Goal: Check status: Check status

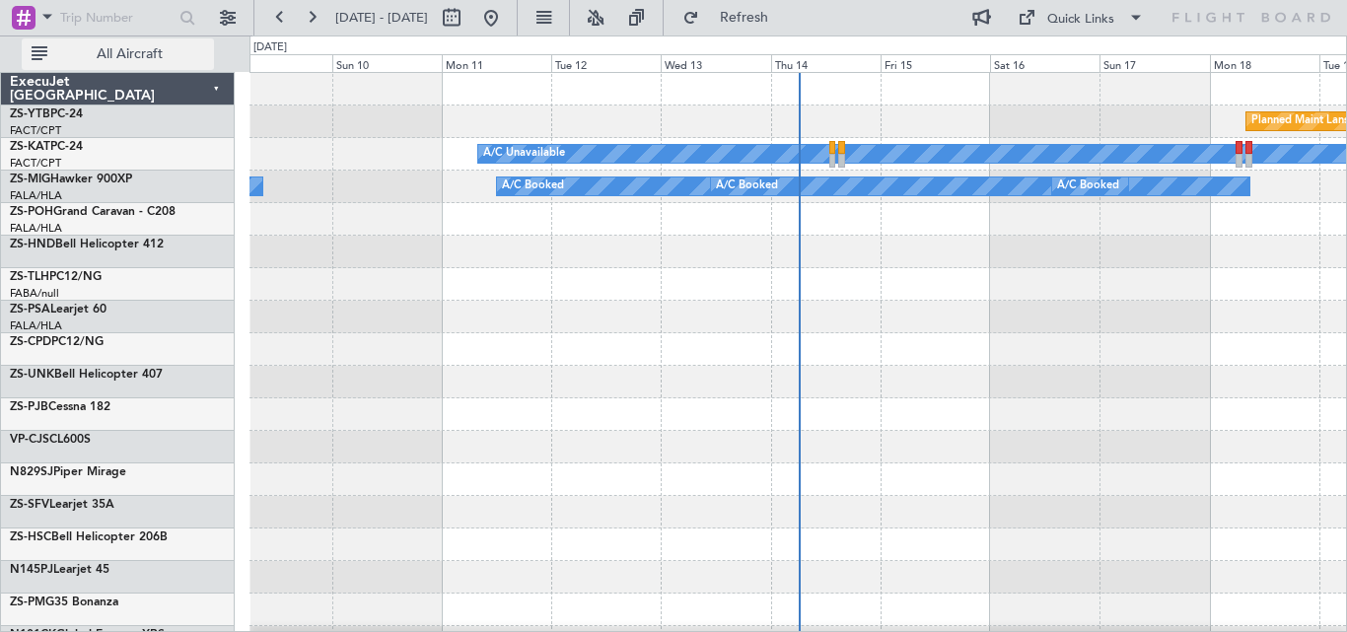
click at [168, 47] on span "All Aircraft" at bounding box center [129, 54] width 157 height 14
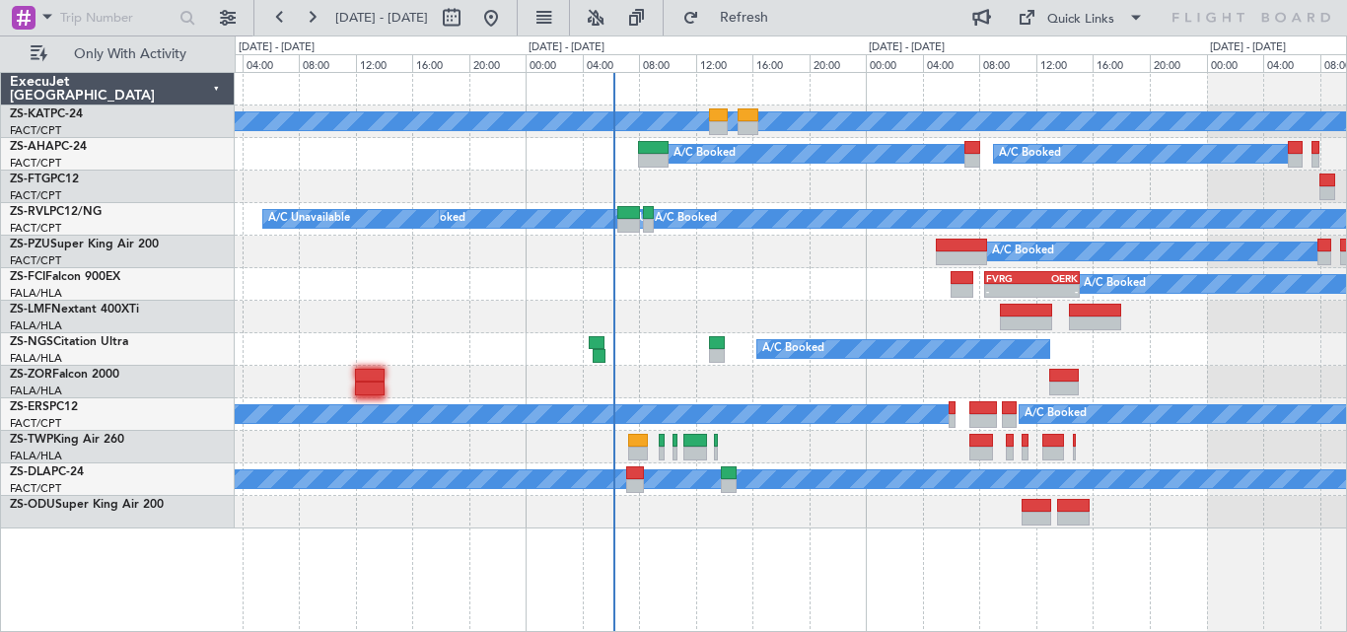
click at [490, 298] on div "A/C Unavailable A/C Booked A/C Booked A/C Unavailable A/C Booked A/C Booked A/C…" at bounding box center [791, 301] width 1112 height 456
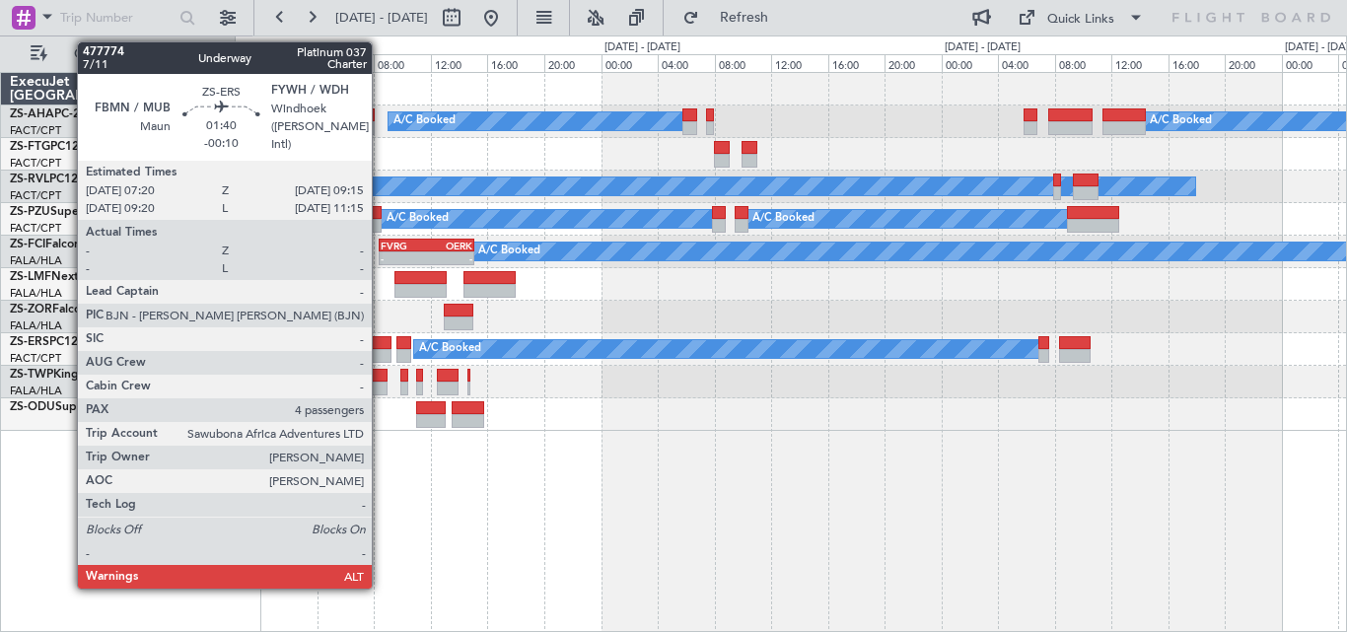
click at [381, 351] on div at bounding box center [378, 356] width 28 height 14
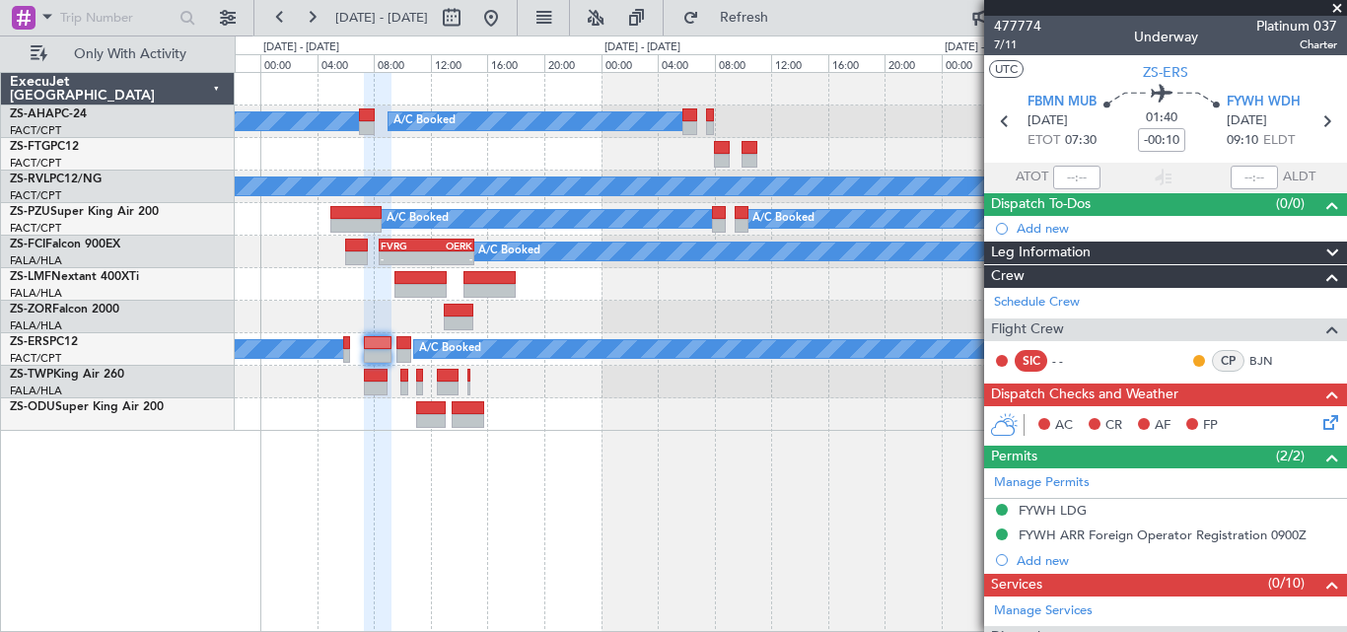
click at [1090, 427] on fb-app "[DATE] - [DATE] Refresh Quick Links Only With Activity A/C Booked A/C Booked A/…" at bounding box center [673, 323] width 1347 height 617
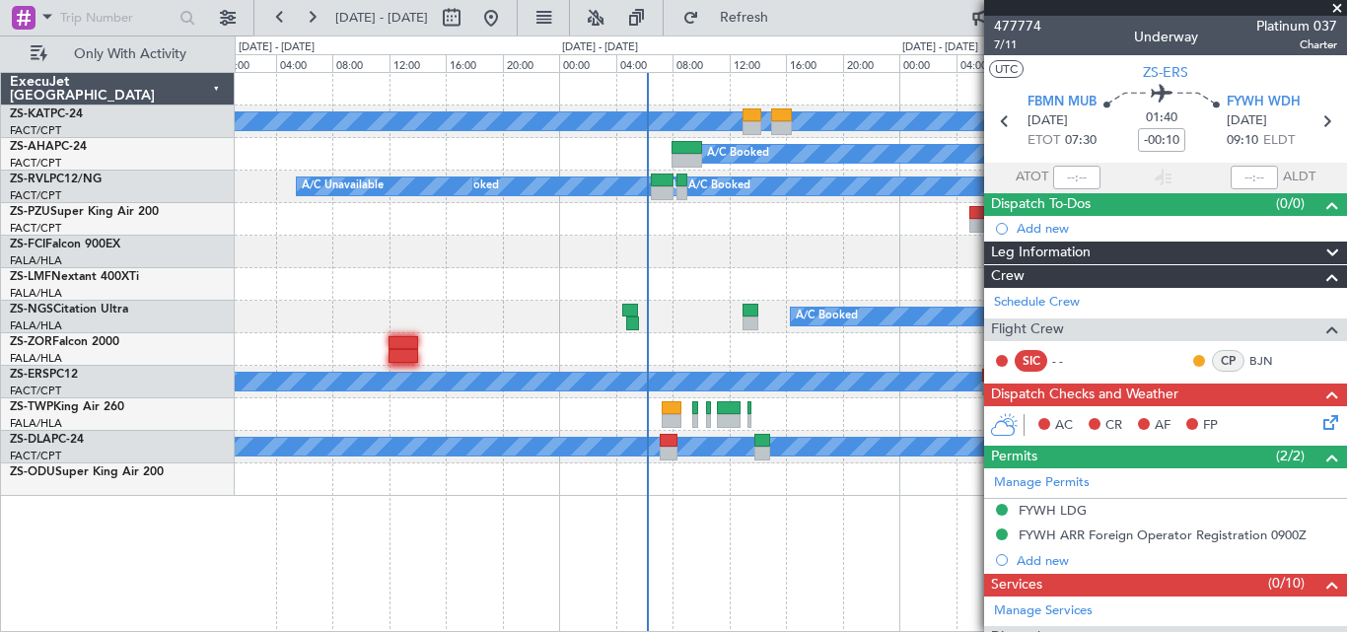
click at [554, 499] on div "A/C Unavailable A/C Booked A/C Booked A/C Unavailable A/C Booked A/C Booked A/C…" at bounding box center [791, 352] width 1113 height 560
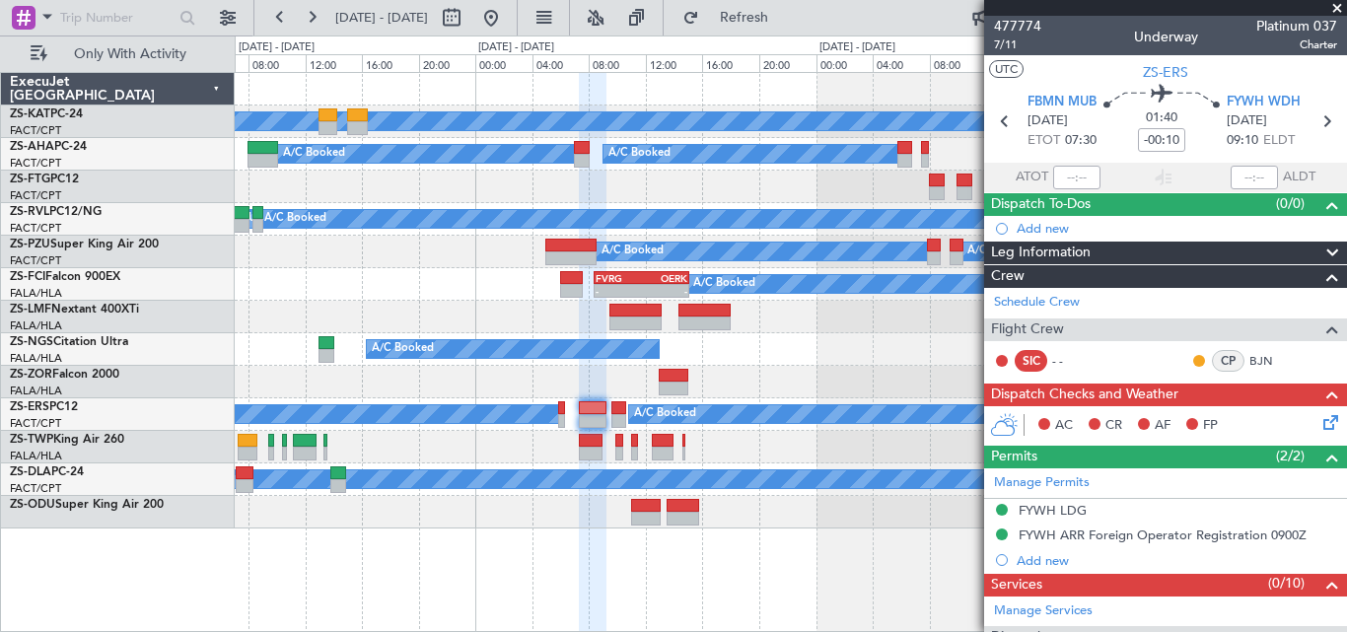
click at [508, 238] on div "A/C Unavailable A/C Booked A/C Booked A/C Booked A/C Unavailable A/C Booked A/C…" at bounding box center [791, 301] width 1112 height 456
click at [1339, 9] on span at bounding box center [1338, 9] width 20 height 18
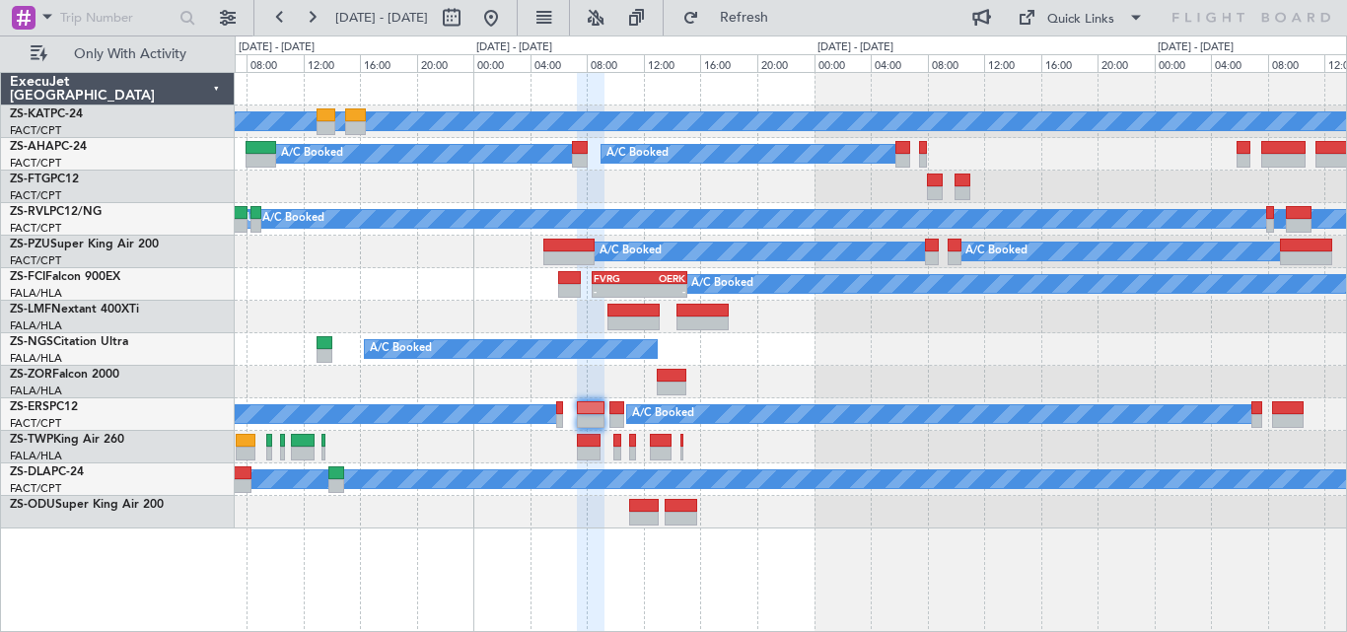
type input "0"
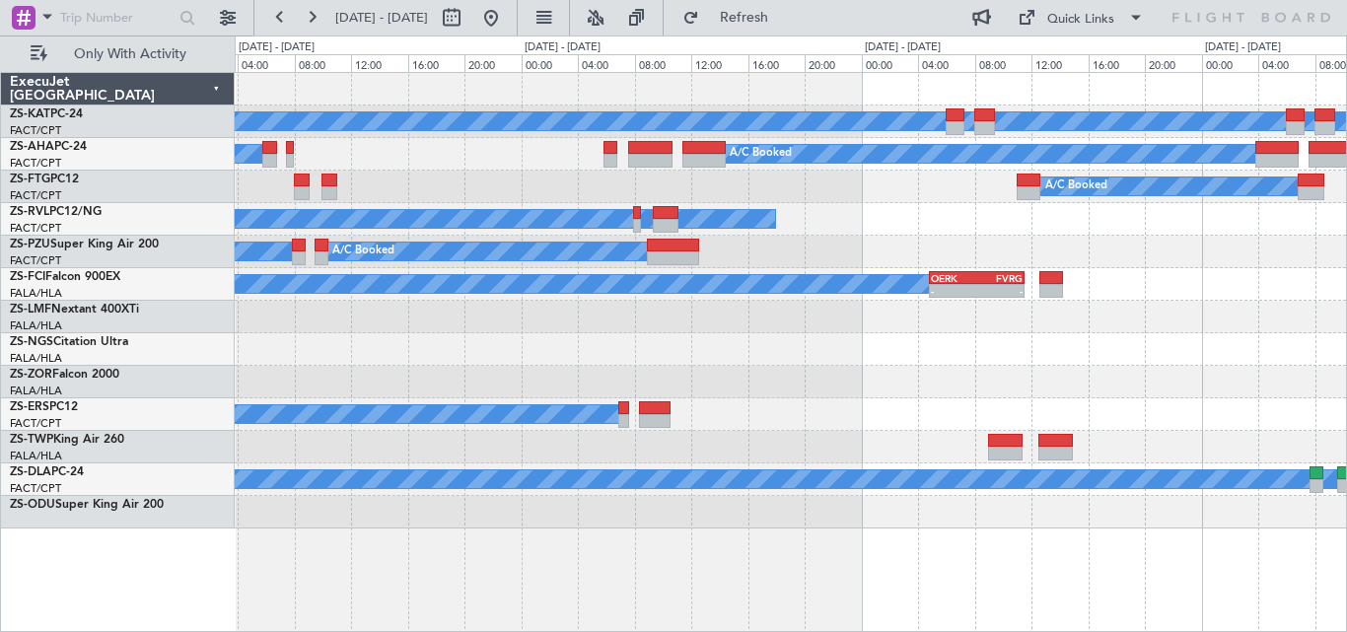
click at [451, 336] on div "A/C Unavailable A/C Booked A/C Booked A/C Booked A/C Unavailable A/C Booked A/C…" at bounding box center [791, 301] width 1112 height 456
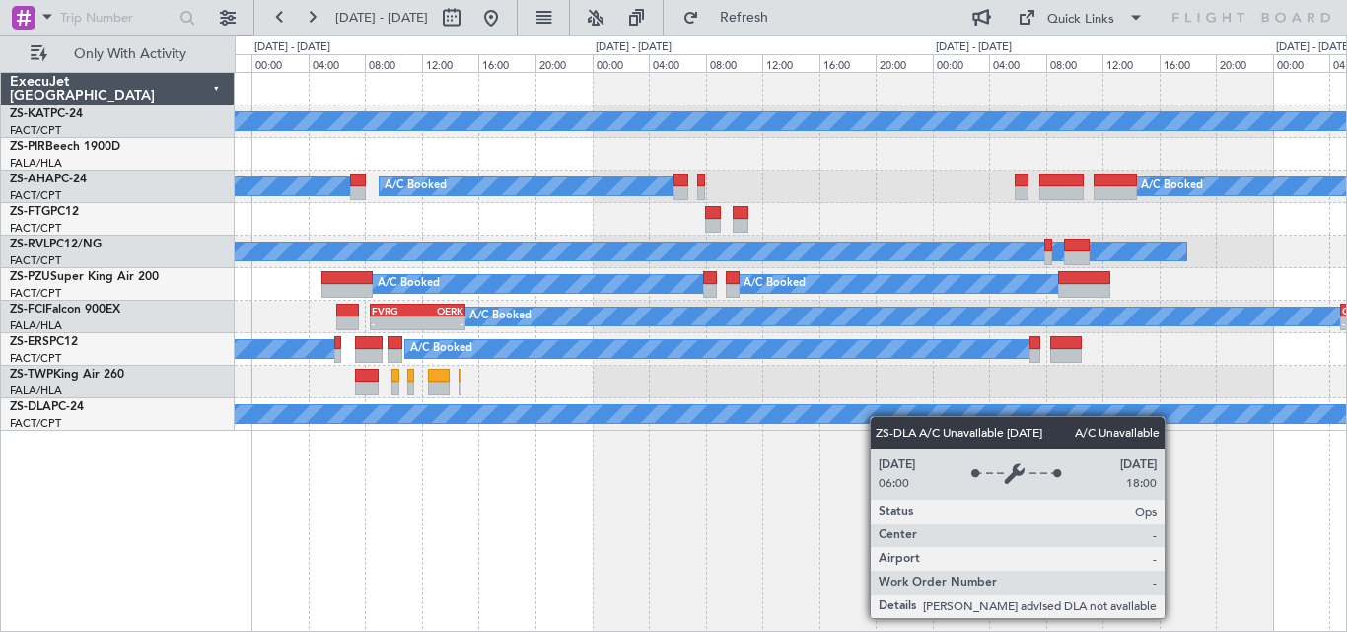
click at [899, 418] on div "A/C Unavailable A/C Booked A/C Booked A/C Booked A/C Booked A/C Unavailable A/C…" at bounding box center [791, 252] width 1112 height 358
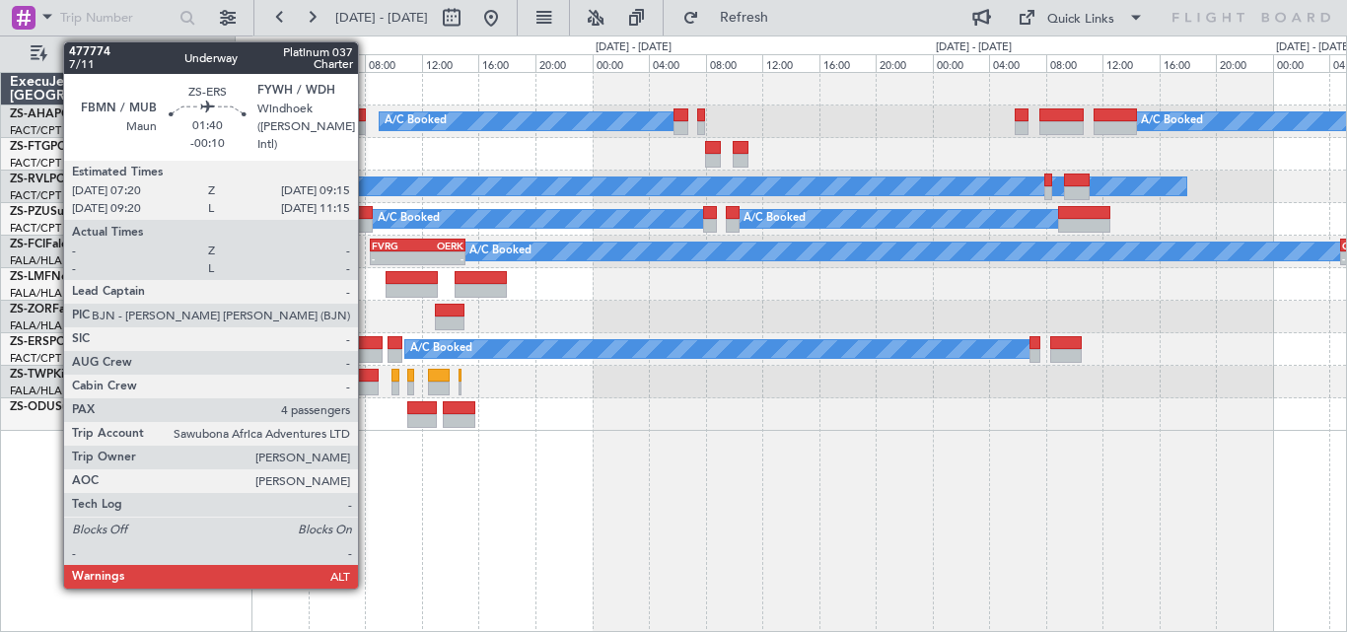
click at [367, 344] on div at bounding box center [369, 343] width 28 height 14
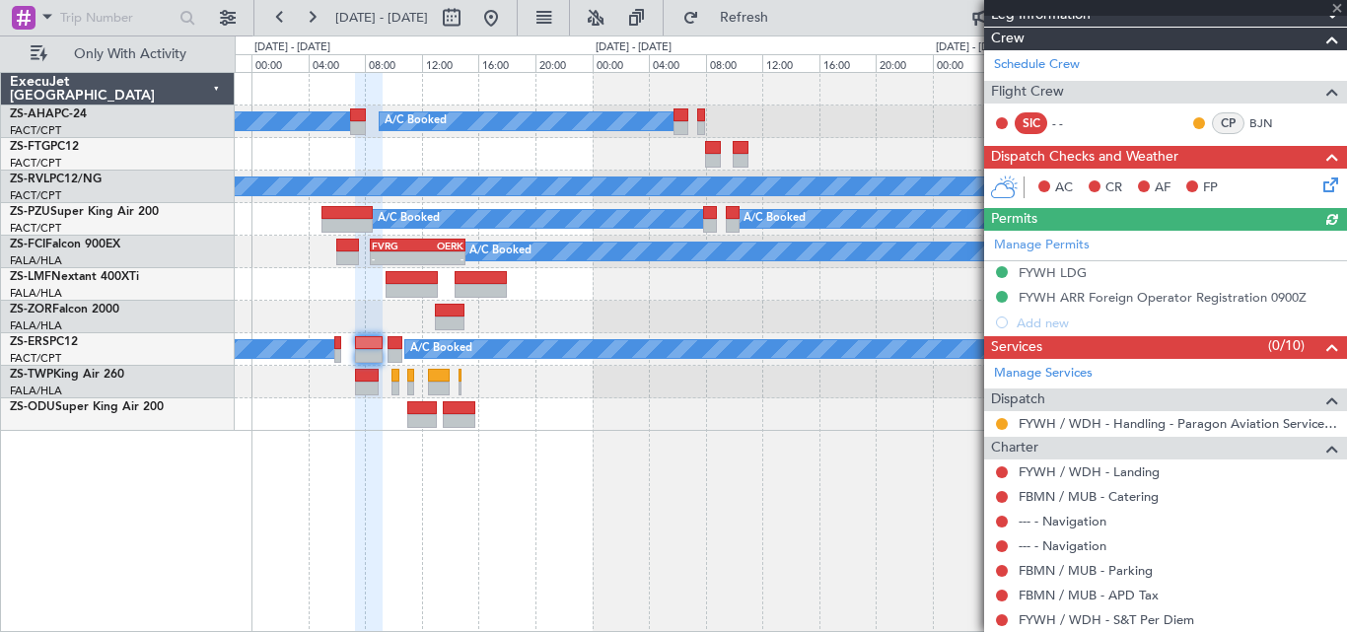
scroll to position [352, 0]
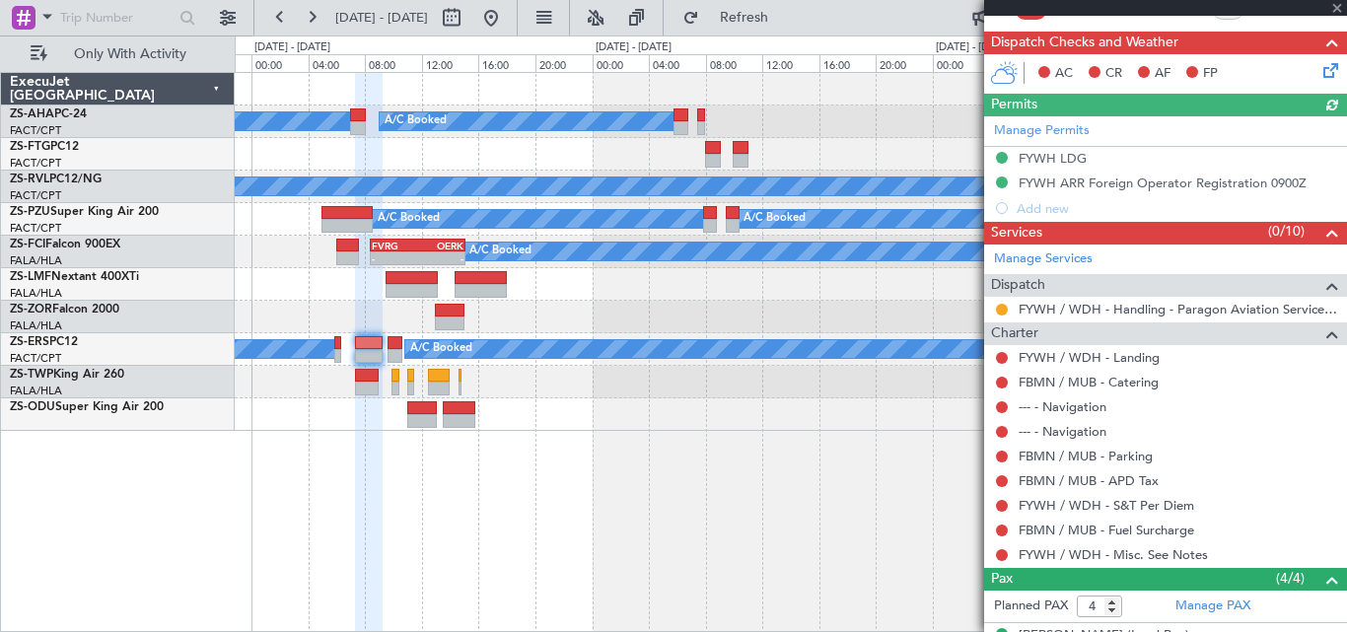
click at [1027, 157] on div "Manage Permits FYWH LDG FYWH ARR Foreign Operator Registration 0900Z Add new" at bounding box center [1165, 168] width 363 height 105
click at [1042, 156] on div "FYWH LDG" at bounding box center [1053, 158] width 68 height 17
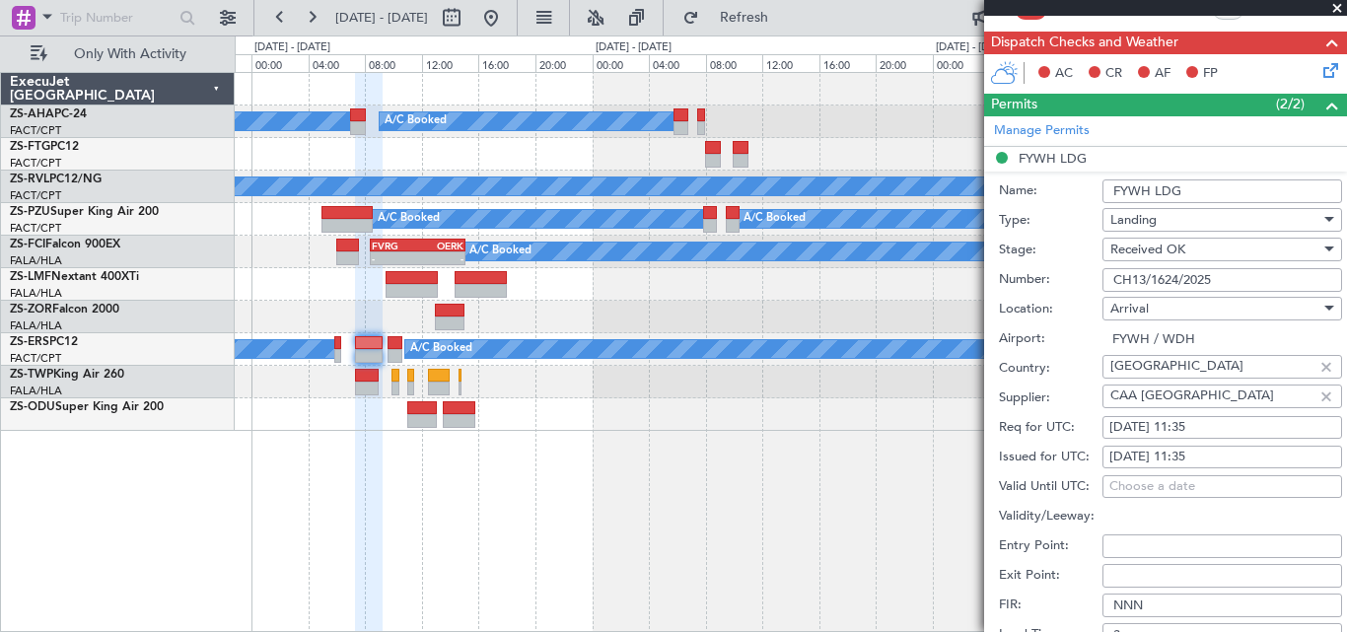
drag, startPoint x: 1110, startPoint y: 274, endPoint x: 1237, endPoint y: 271, distance: 127.3
click at [1248, 269] on input "CH13/1624/2025" at bounding box center [1223, 280] width 240 height 24
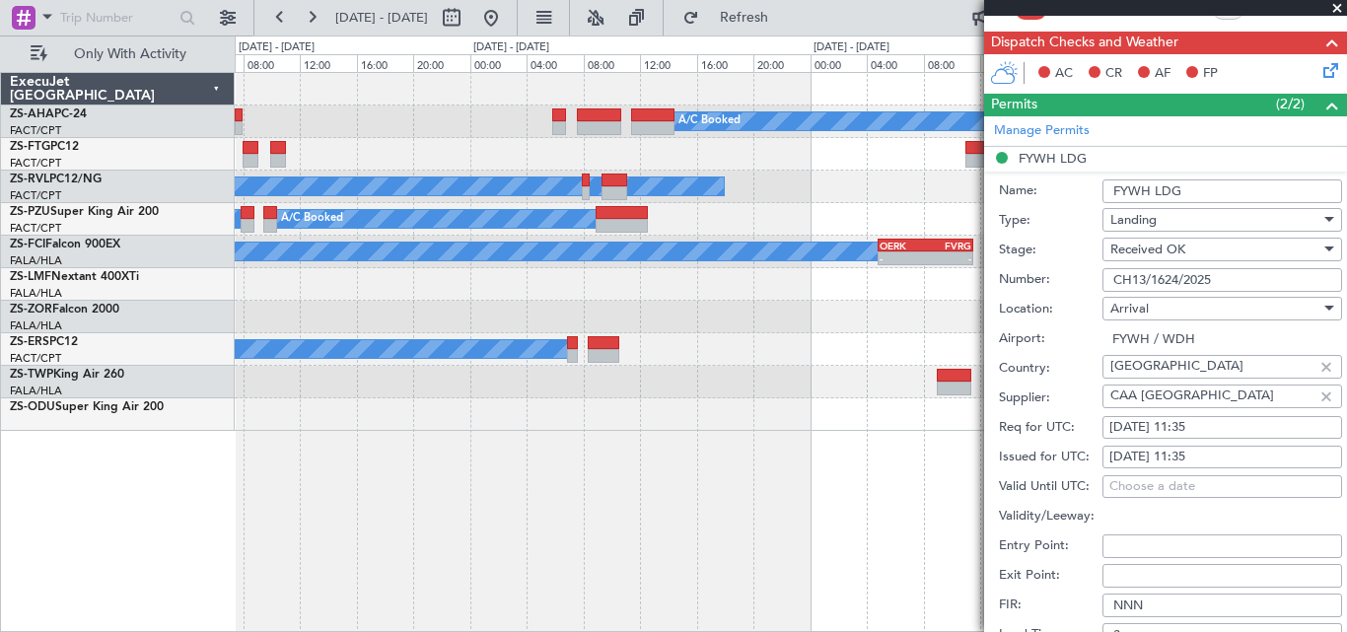
click at [264, 324] on div "A/C Booked A/C Booked A/C Booked A/C Unavailable A/C Booked A/C Booked A/C Book…" at bounding box center [791, 252] width 1112 height 358
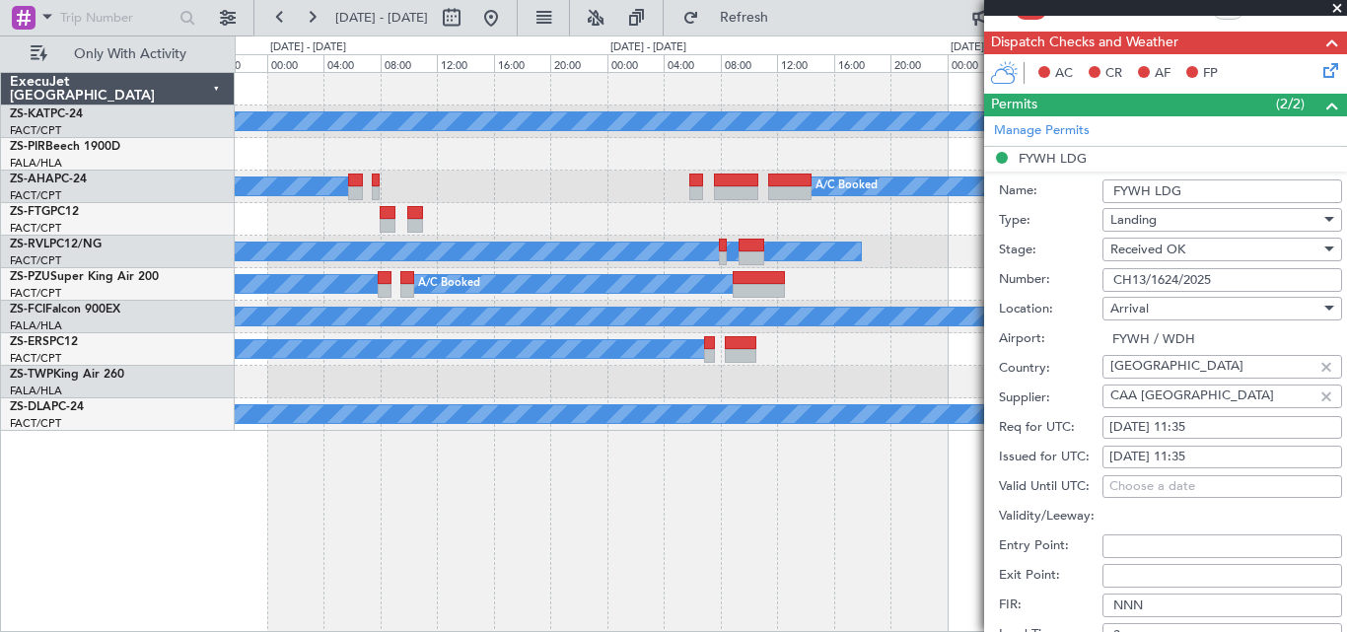
click at [814, 436] on div "A/C Unavailable A/C Booked A/C Booked A/C Booked A/C Booked A/C Unavailable A/C…" at bounding box center [791, 352] width 1113 height 560
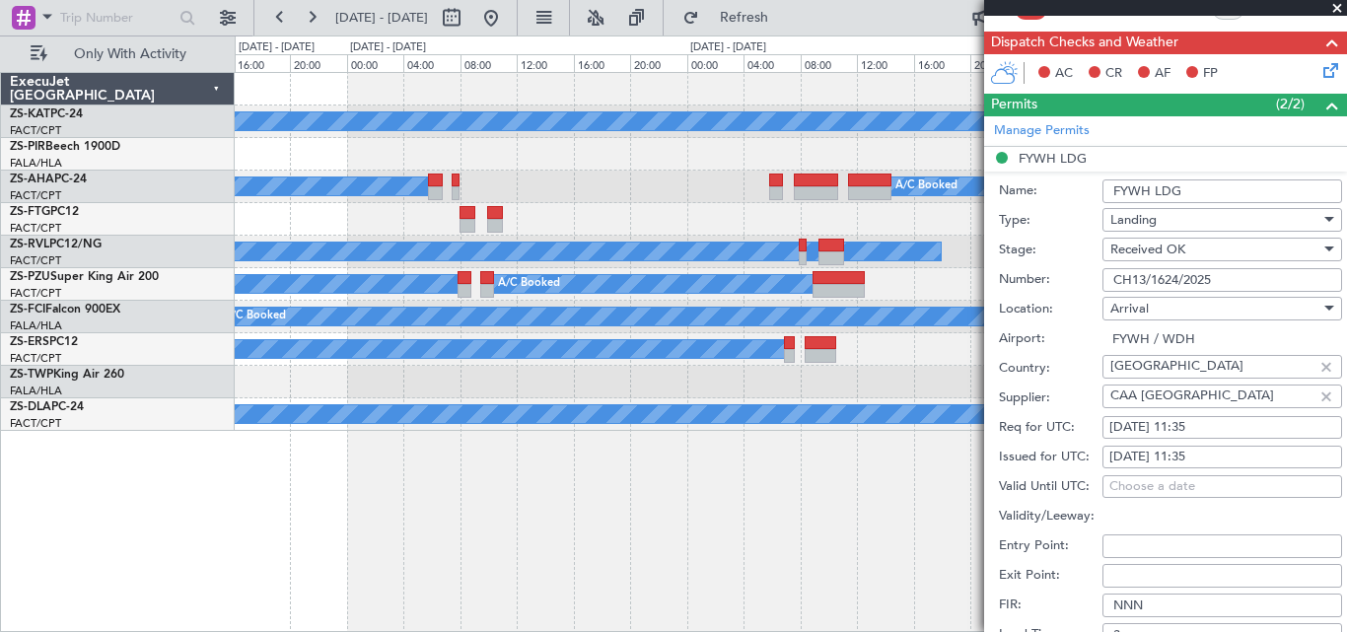
click at [827, 461] on div "A/C Unavailable A/C Booked A/C Booked A/C Booked A/C Booked A/C Unavailable A/C…" at bounding box center [791, 352] width 1113 height 560
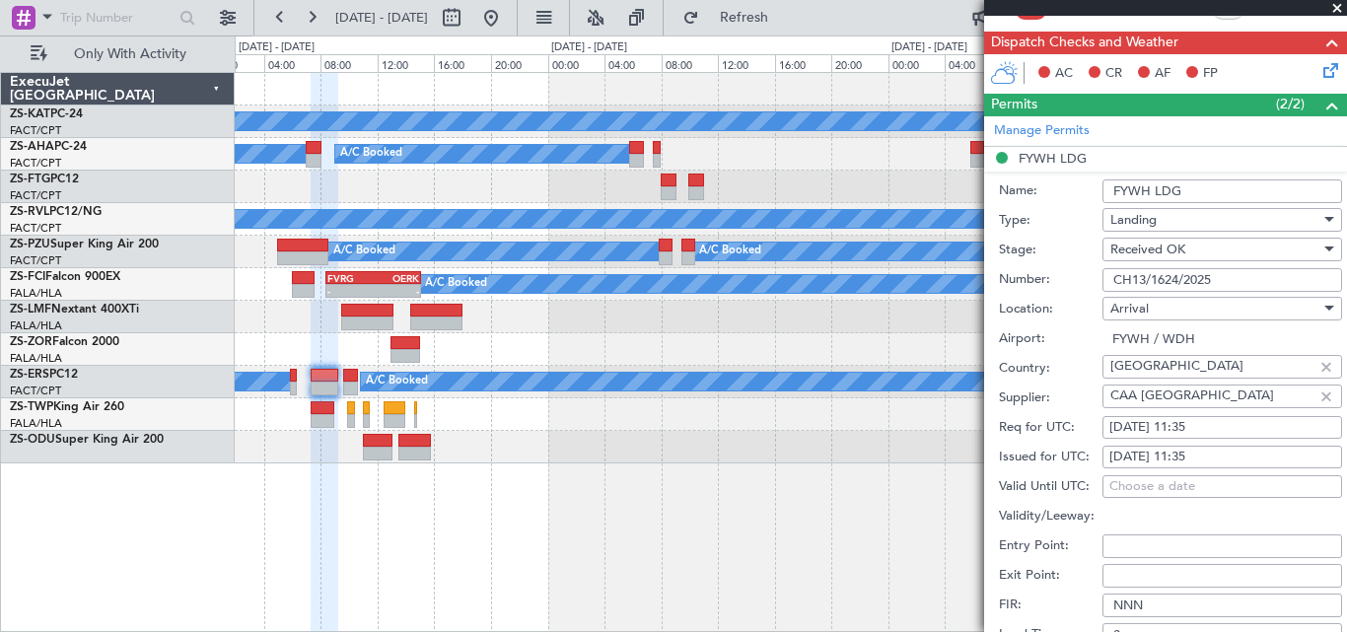
click at [1333, 5] on span at bounding box center [1338, 9] width 20 height 18
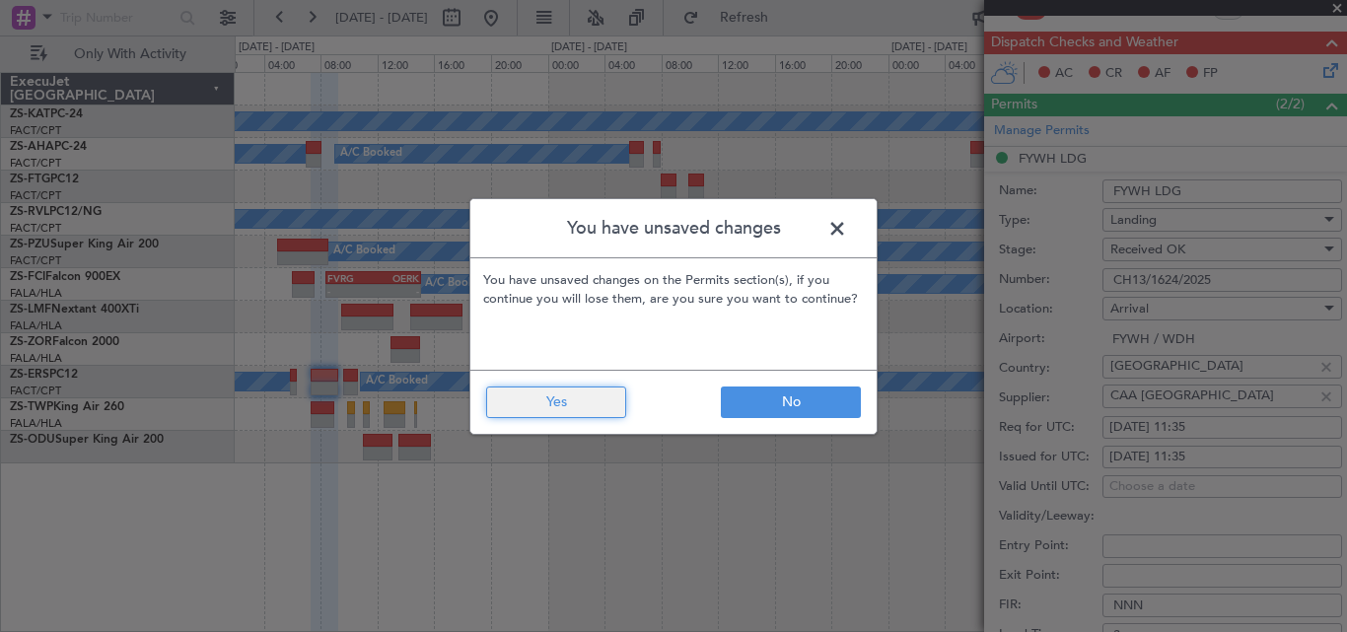
click at [541, 396] on button "Yes" at bounding box center [556, 403] width 140 height 32
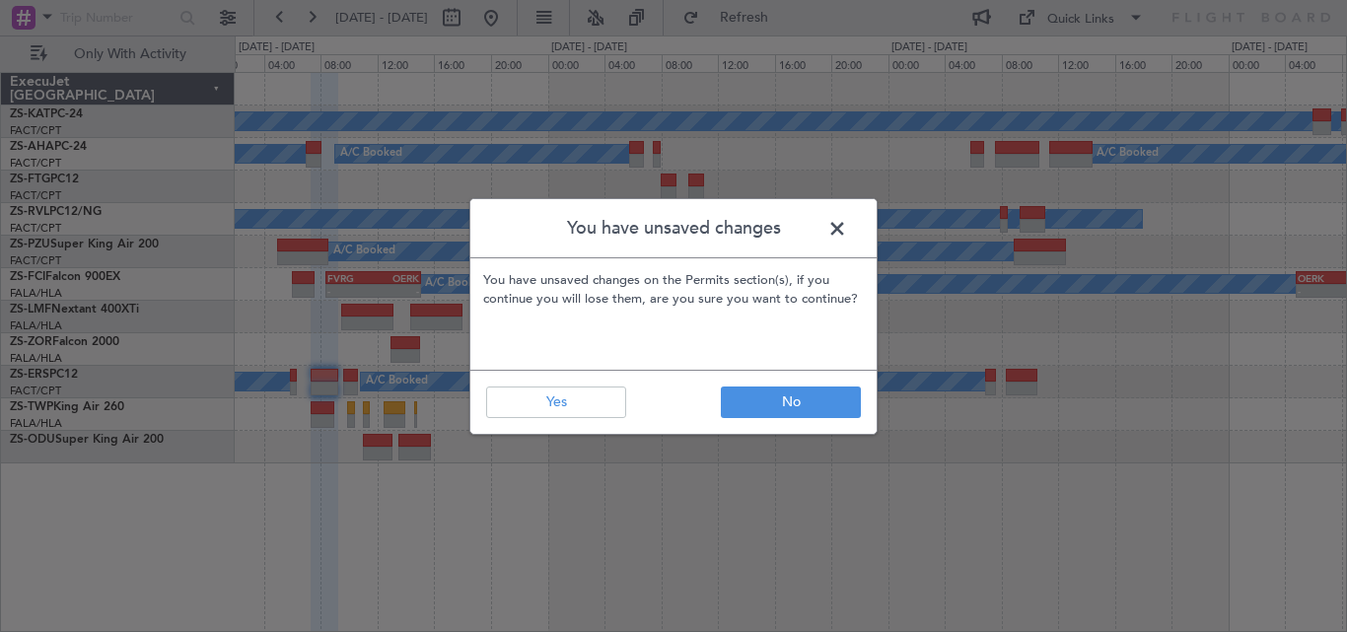
type input "0"
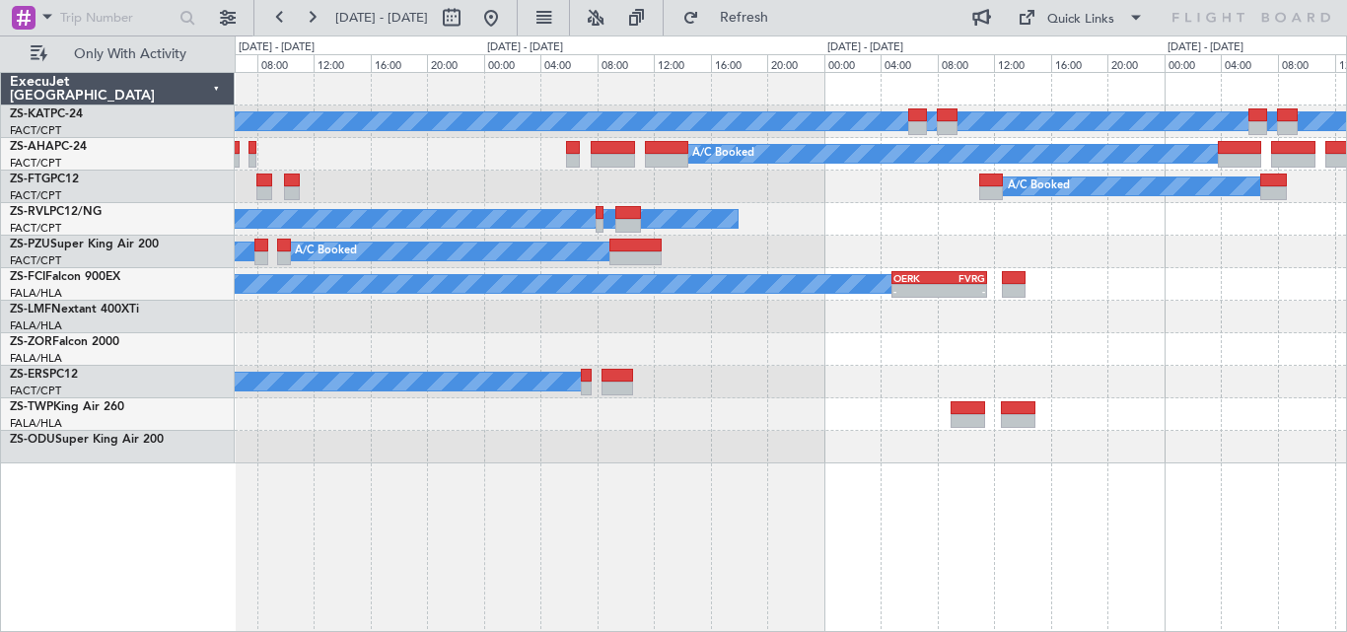
click at [614, 484] on div "A/C Unavailable A/C Booked A/C Booked A/C Booked A/C Unavailable A/C Booked A/C…" at bounding box center [791, 352] width 1113 height 560
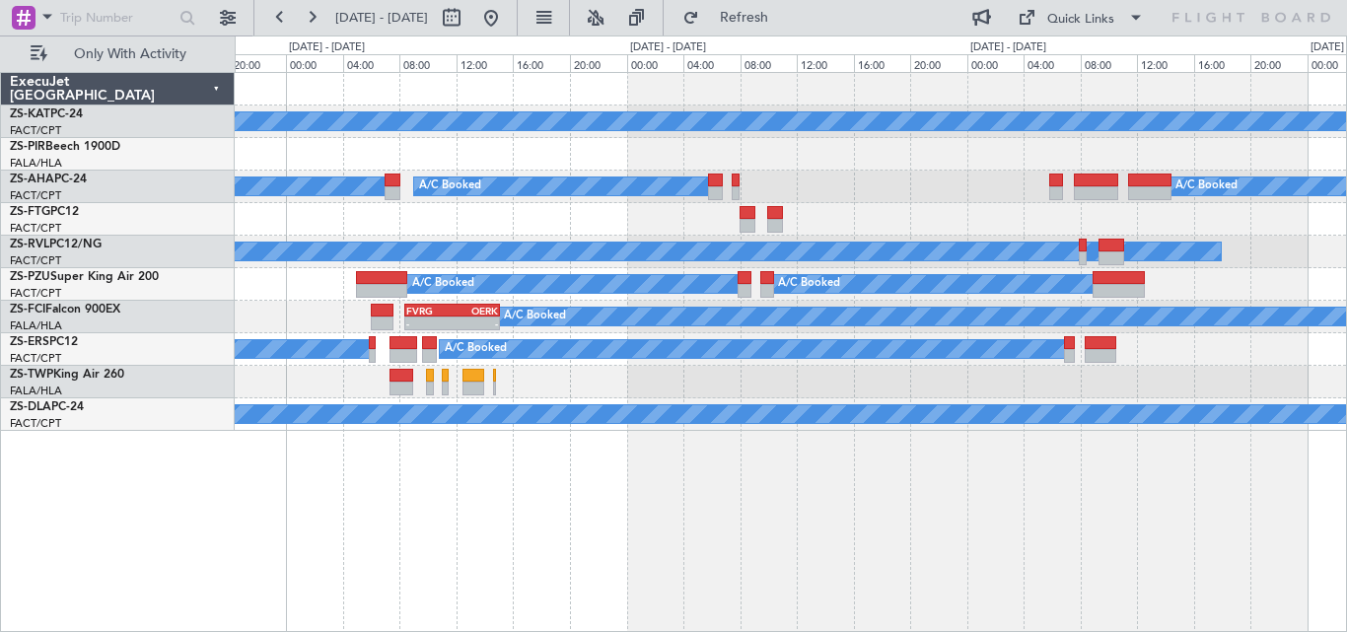
click at [1145, 396] on div at bounding box center [791, 382] width 1112 height 33
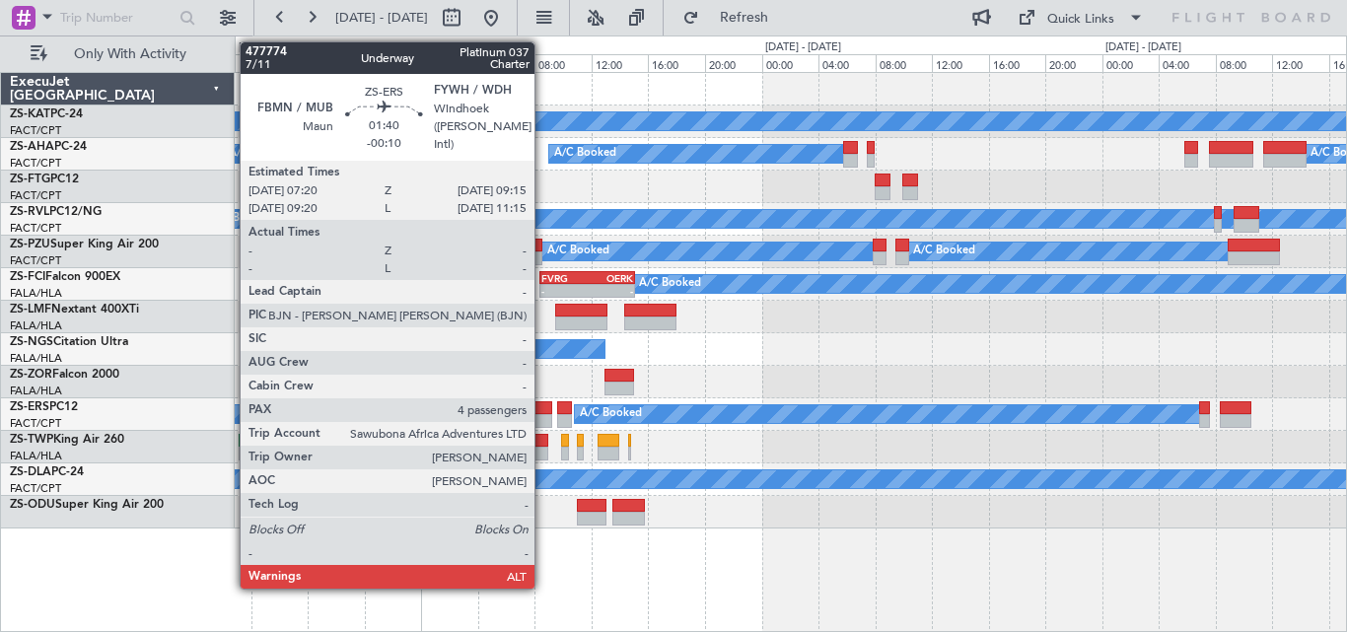
click at [543, 417] on div at bounding box center [539, 421] width 28 height 14
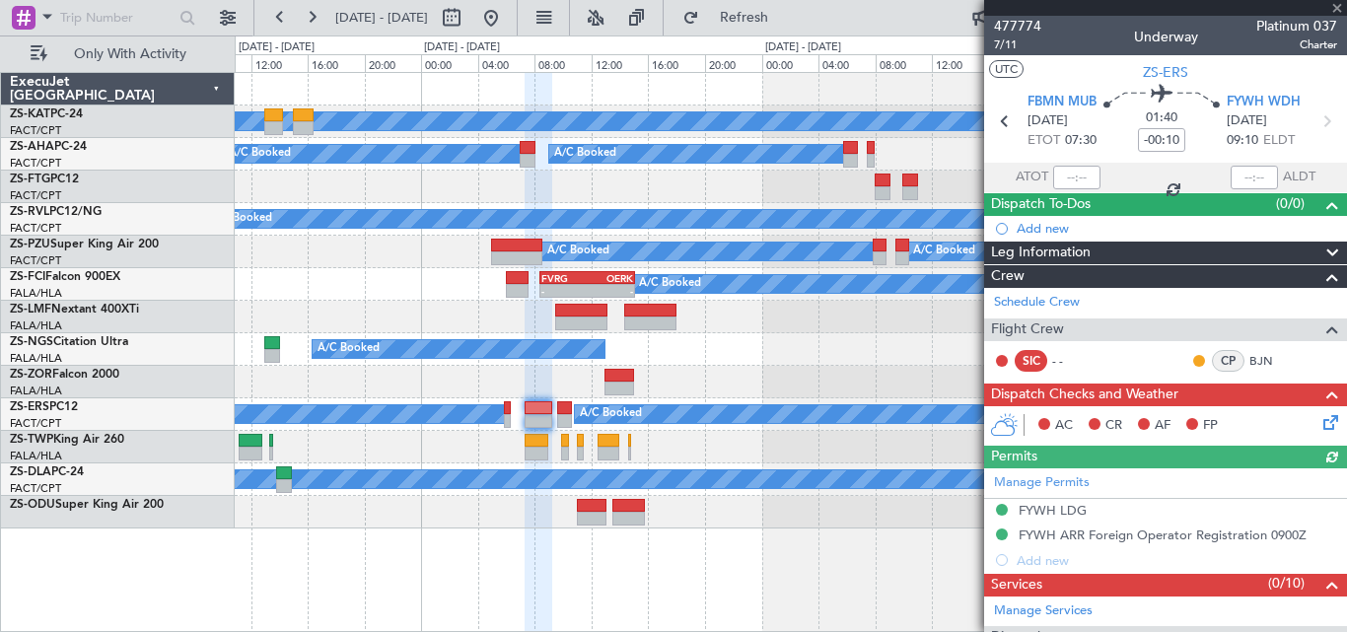
click at [1067, 509] on div "Manage Permits FYWH LDG FYWH ARR Foreign Operator Registration 0900Z Add new" at bounding box center [1165, 520] width 363 height 105
click at [1050, 510] on div "Manage Permits FYWH LDG FYWH ARR Foreign Operator Registration 0900Z Add new" at bounding box center [1165, 520] width 363 height 105
click at [1050, 510] on div "FYWH LDG" at bounding box center [1053, 510] width 68 height 17
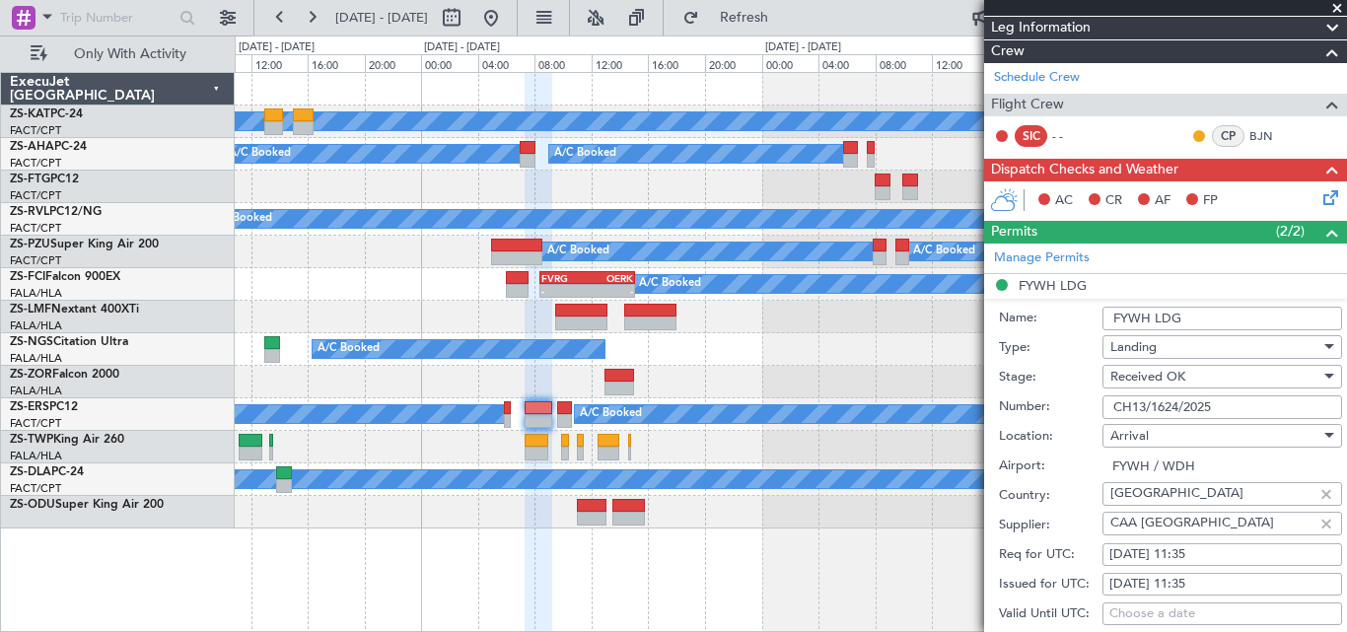
scroll to position [252, 0]
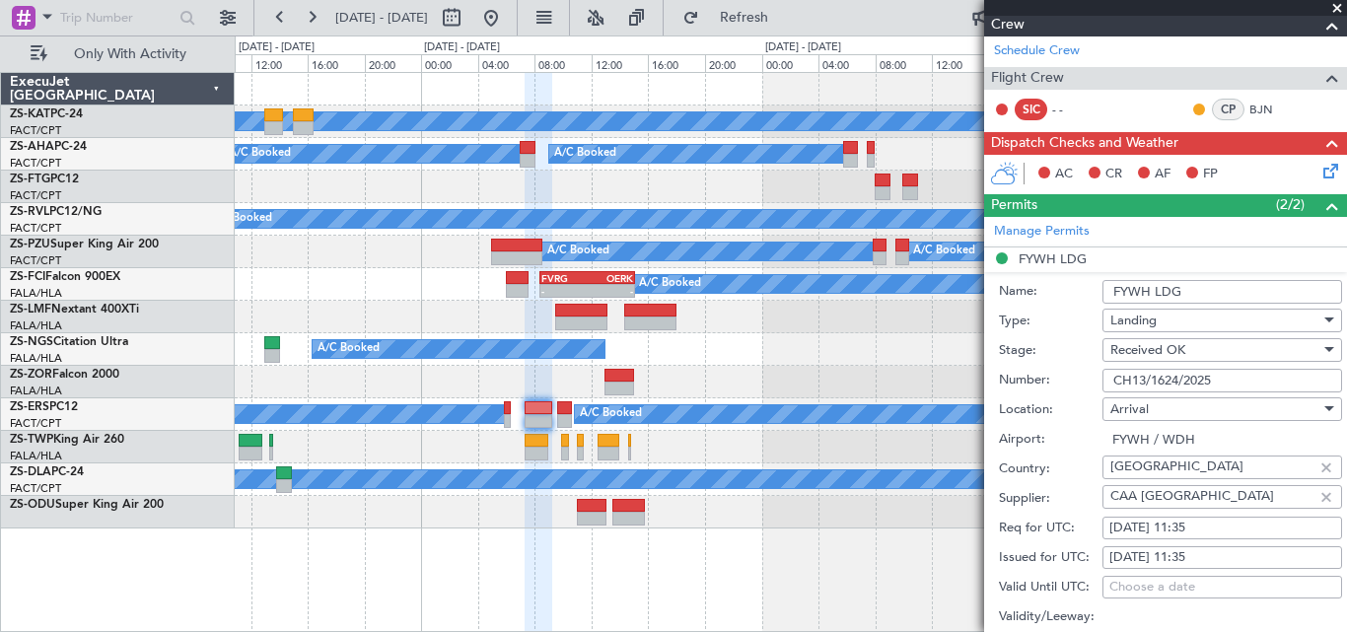
drag, startPoint x: 1112, startPoint y: 378, endPoint x: 1221, endPoint y: 383, distance: 109.6
click at [1224, 383] on input "CH13/1624/2025" at bounding box center [1223, 381] width 240 height 24
click at [1342, 8] on span at bounding box center [1338, 9] width 20 height 18
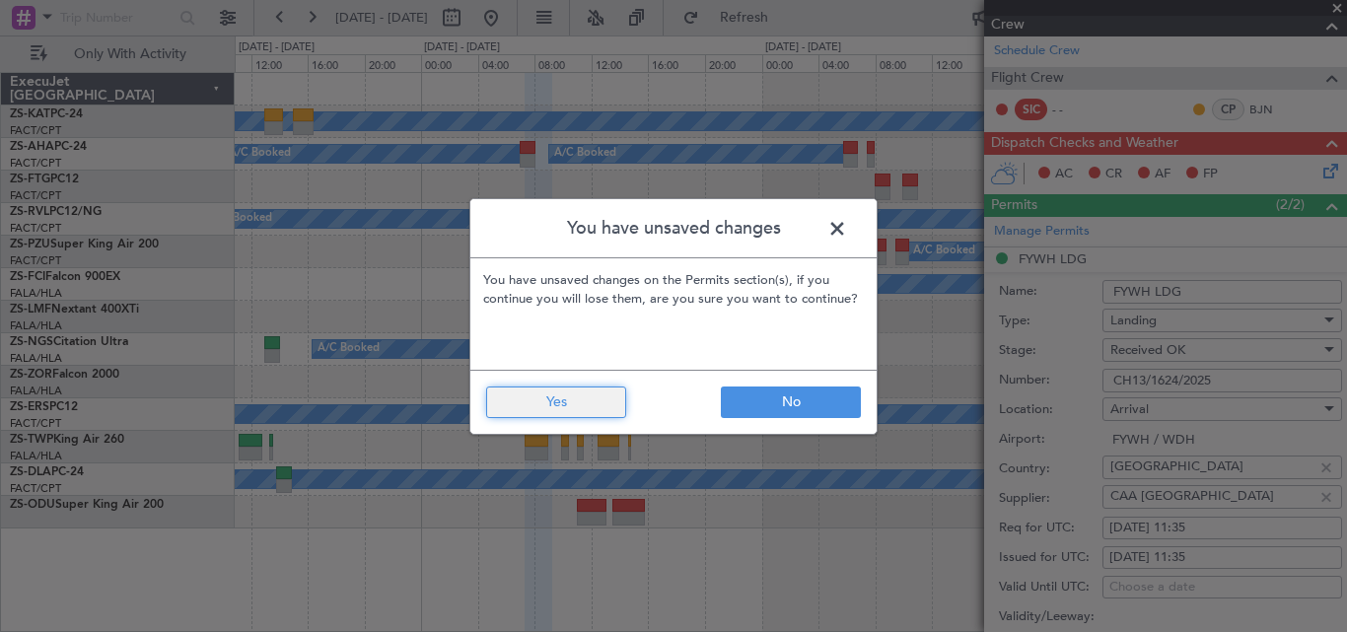
click at [577, 412] on button "Yes" at bounding box center [556, 403] width 140 height 32
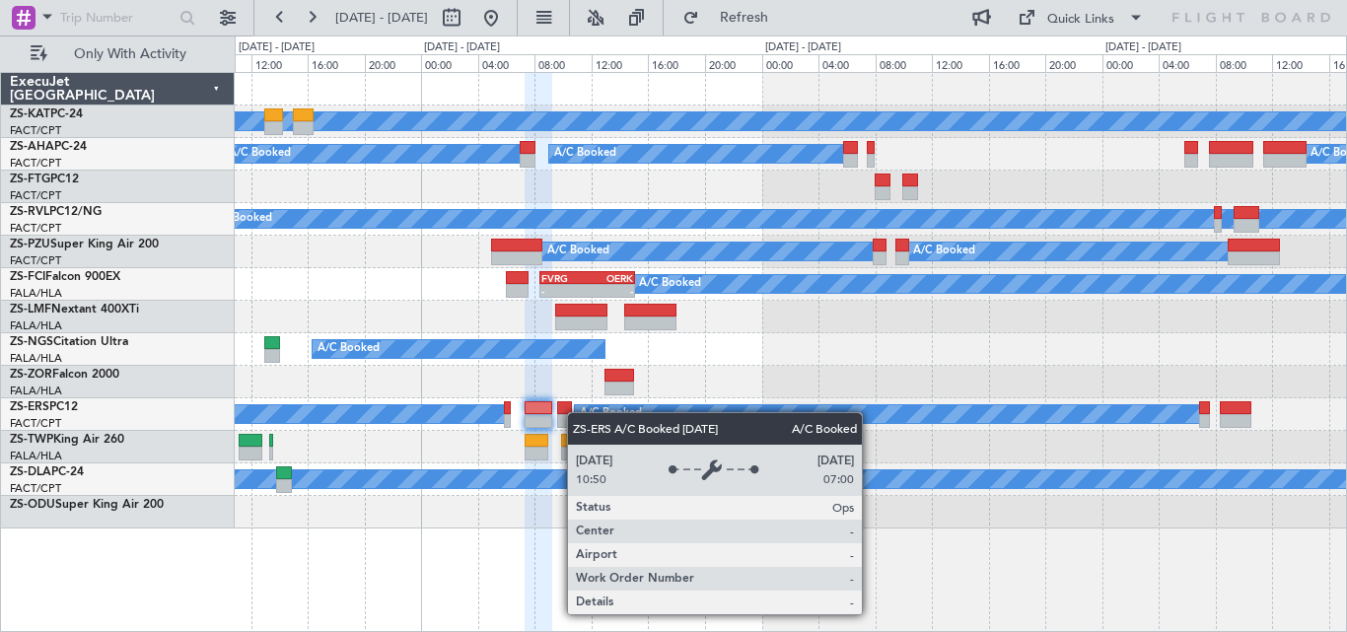
type input "0"
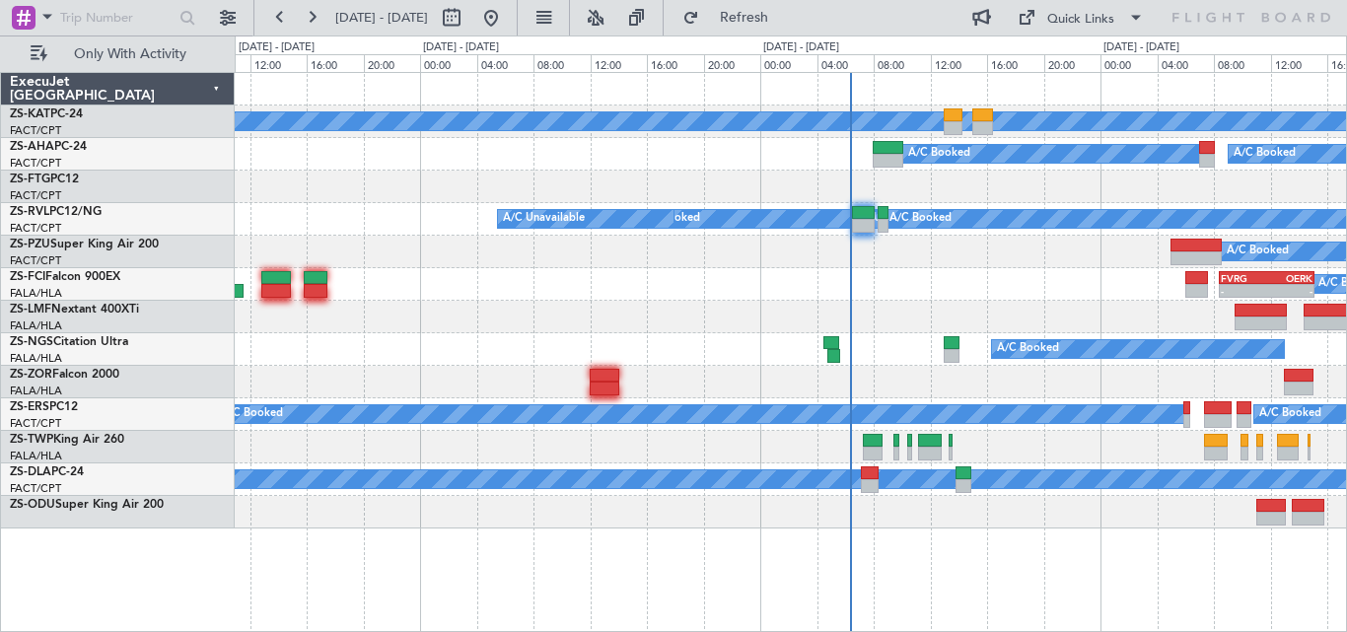
click at [1095, 517] on div "A/C Unavailable A/C Booked A/C Booked A/C Unavailable A/C Booked A/C Booked A/C…" at bounding box center [791, 301] width 1112 height 456
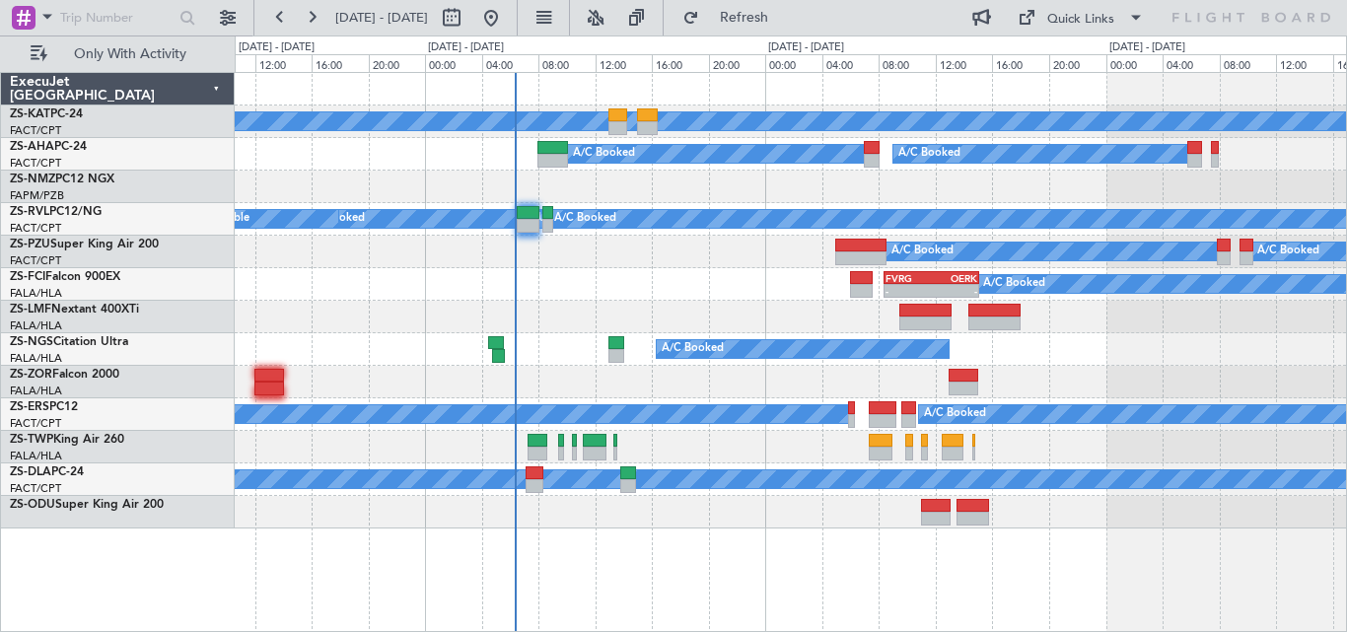
click at [558, 568] on div "A/C Unavailable A/C Booked A/C Booked A/C Unavailable A/C Booked A/C Booked A/C…" at bounding box center [791, 352] width 1113 height 560
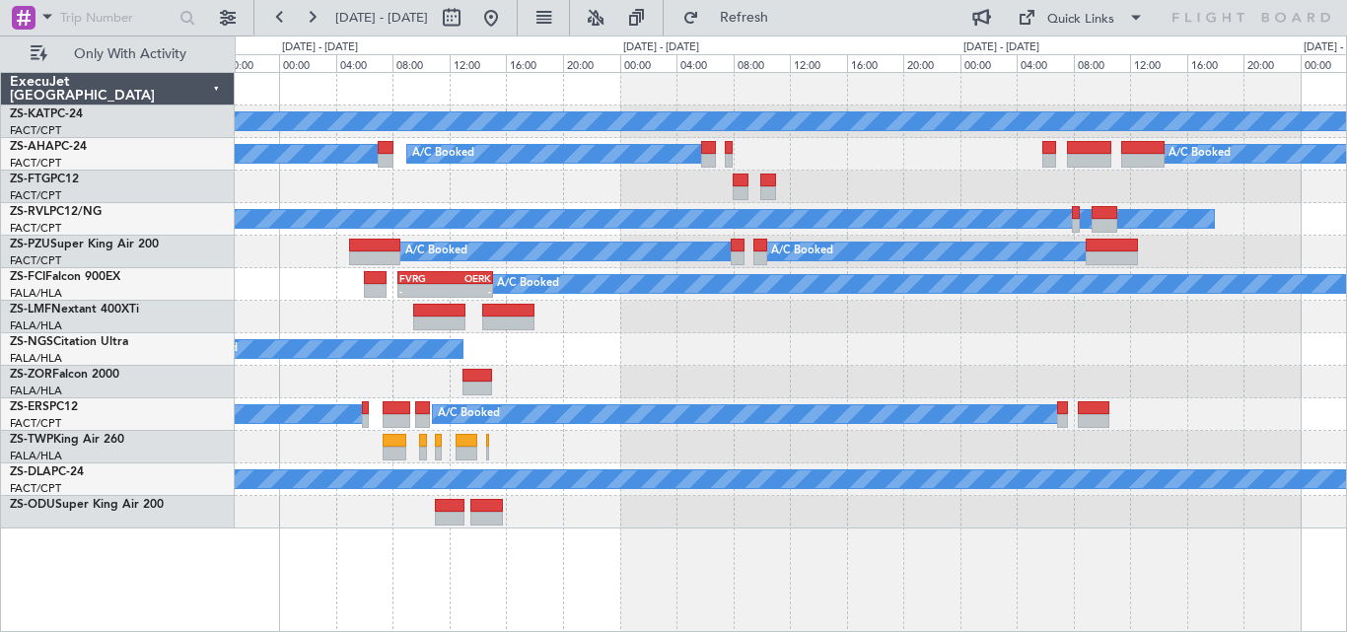
click at [888, 269] on div "A/C Unavailable A/C Booked A/C Booked A/C Booked A/C Booked A/C Unavailable A/C…" at bounding box center [791, 301] width 1112 height 456
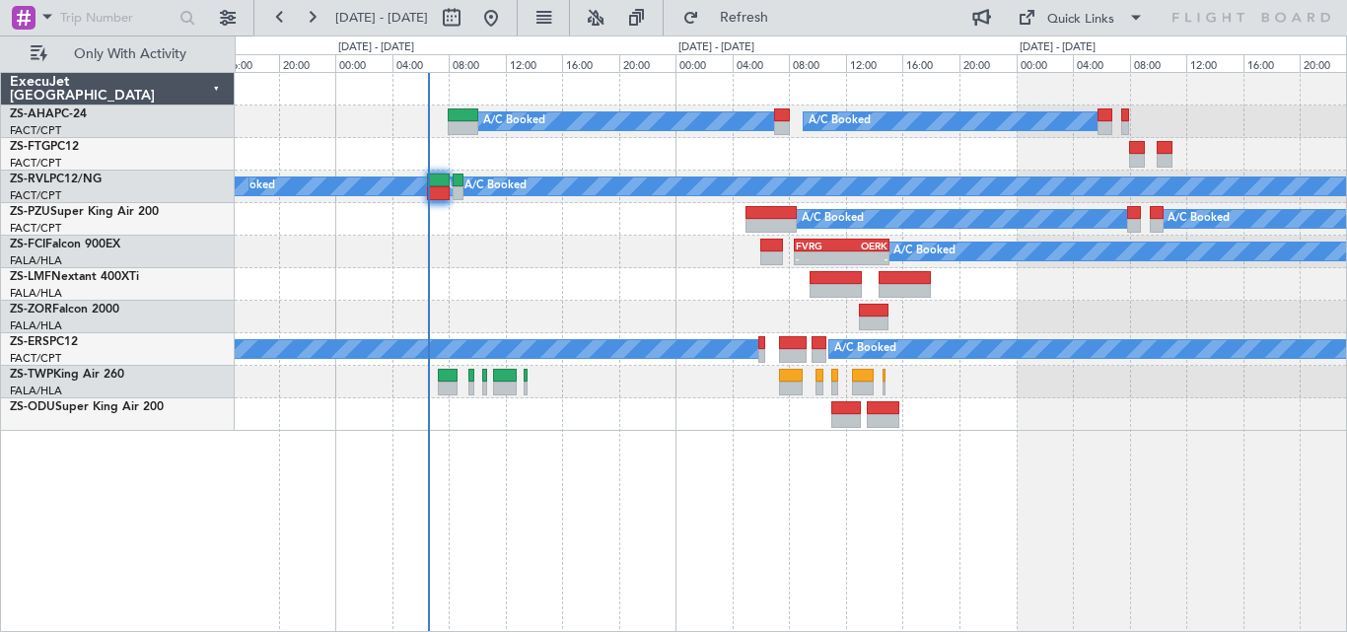
click at [1197, 234] on div "A/C Booked A/C Booked A/C Booked A/C Unavailable A/C Booked A/C Booked A/C Book…" at bounding box center [791, 252] width 1112 height 358
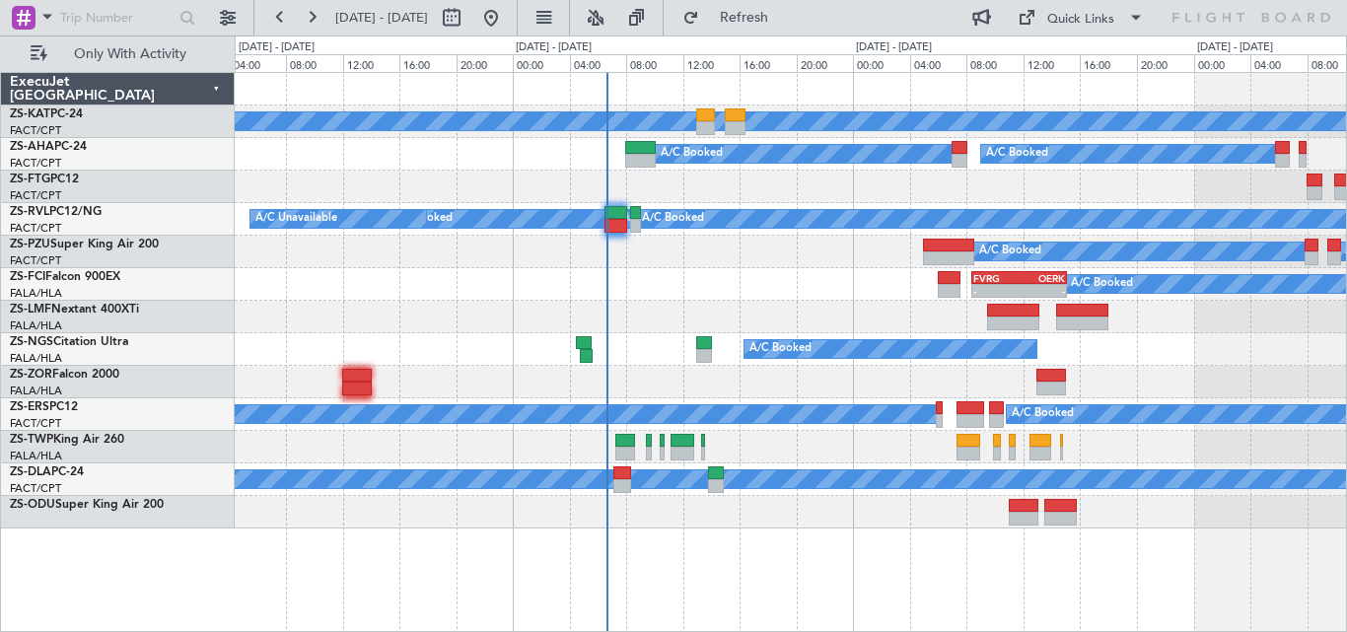
click at [651, 169] on div "A/C Booked A/C Booked" at bounding box center [791, 154] width 1112 height 33
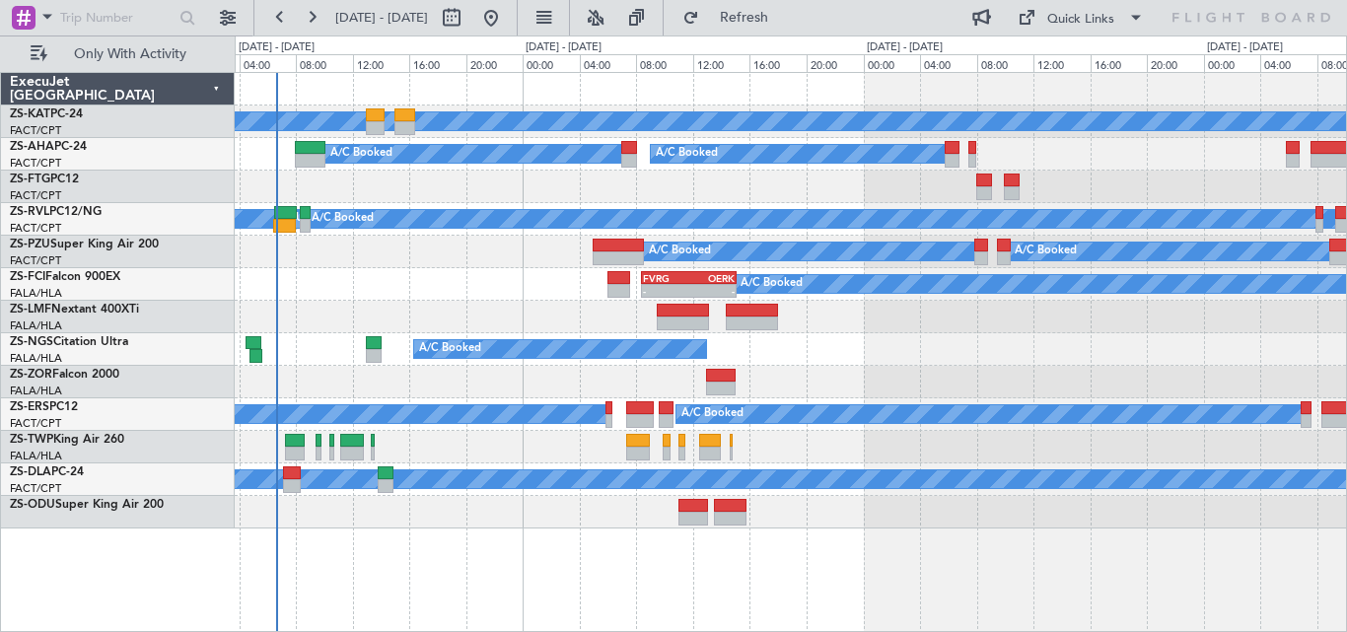
click at [473, 436] on div "A/C Unavailable A/C Booked A/C Booked A/C Booked A/C Unavailable A/C Booked A/C…" at bounding box center [791, 301] width 1112 height 456
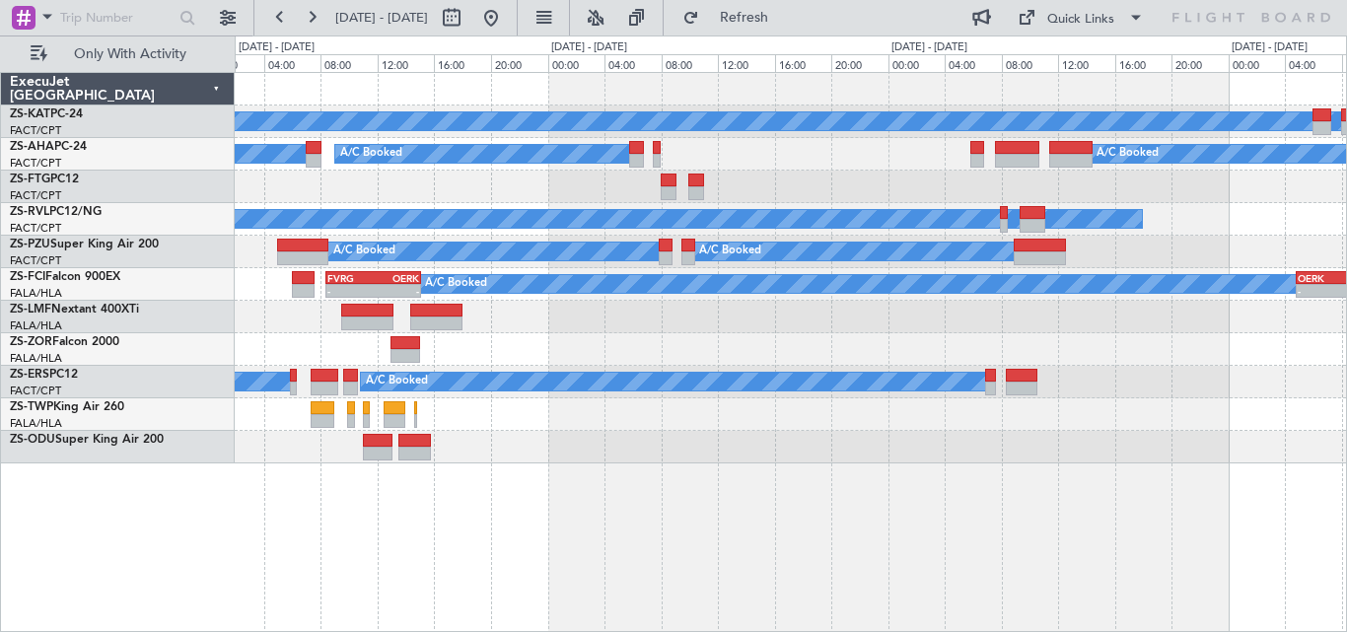
click at [730, 180] on div "A/C Booked" at bounding box center [791, 187] width 1112 height 33
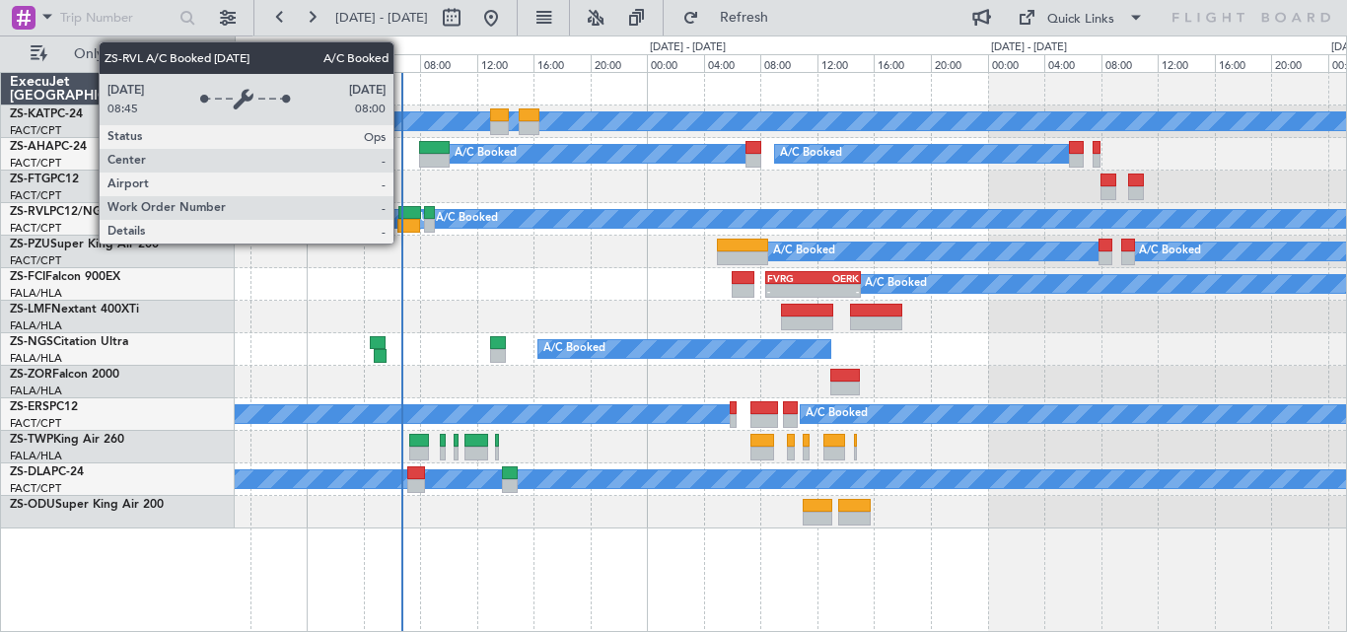
click at [637, 216] on div "A/C Booked" at bounding box center [935, 219] width 1009 height 18
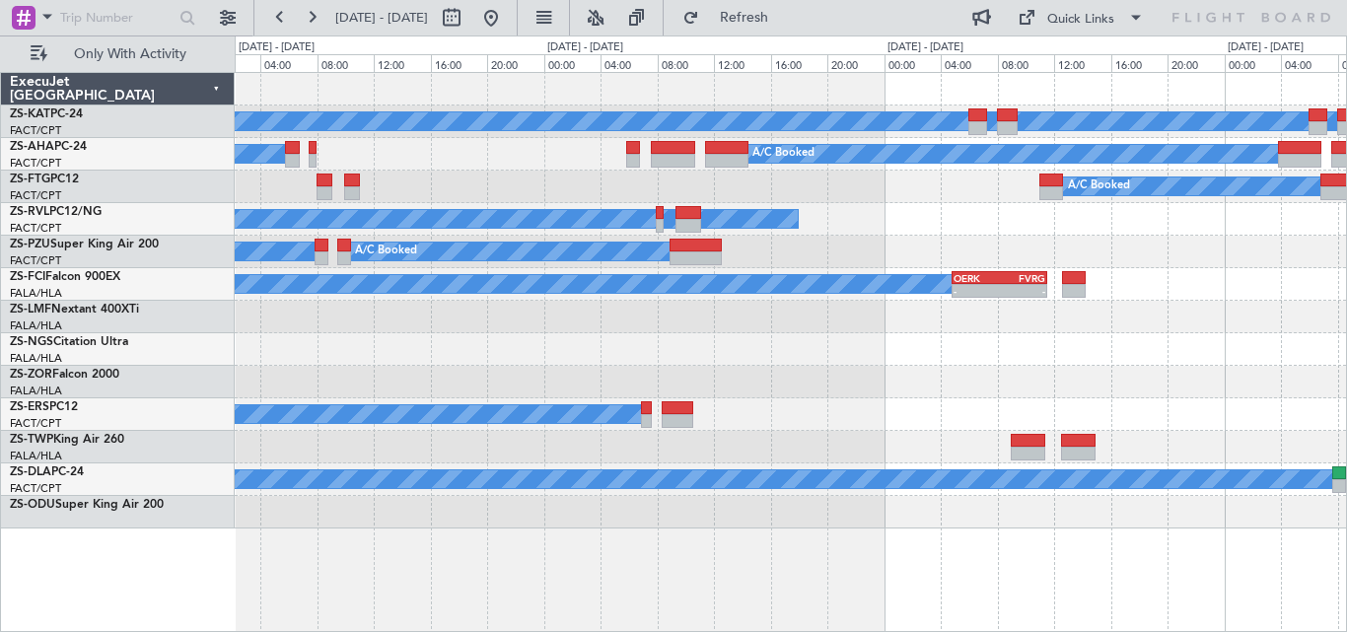
click at [466, 400] on div "A/C Unavailable A/C Booked A/C Booked A/C Booked A/C Booked A/C Unavailable A/C…" at bounding box center [791, 301] width 1112 height 456
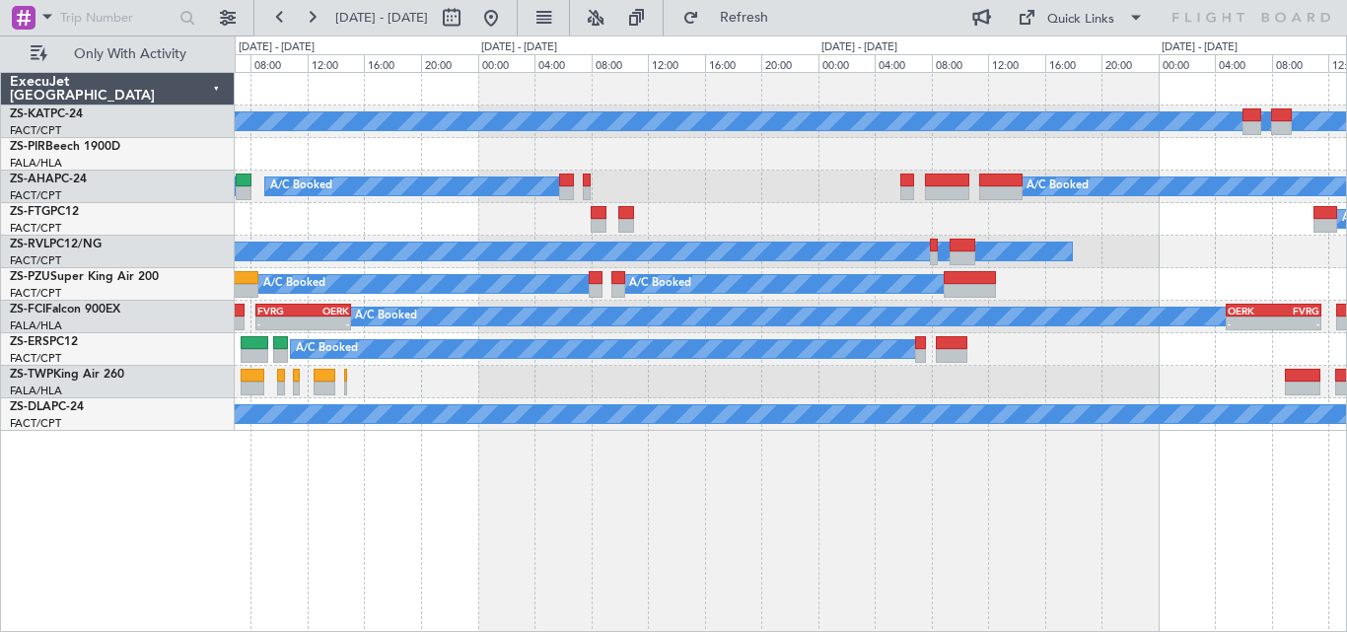
click at [937, 453] on div "A/C Unavailable A/C Booked A/C Booked A/C Booked A/C Booked A/C Unavailable A/C…" at bounding box center [791, 352] width 1113 height 560
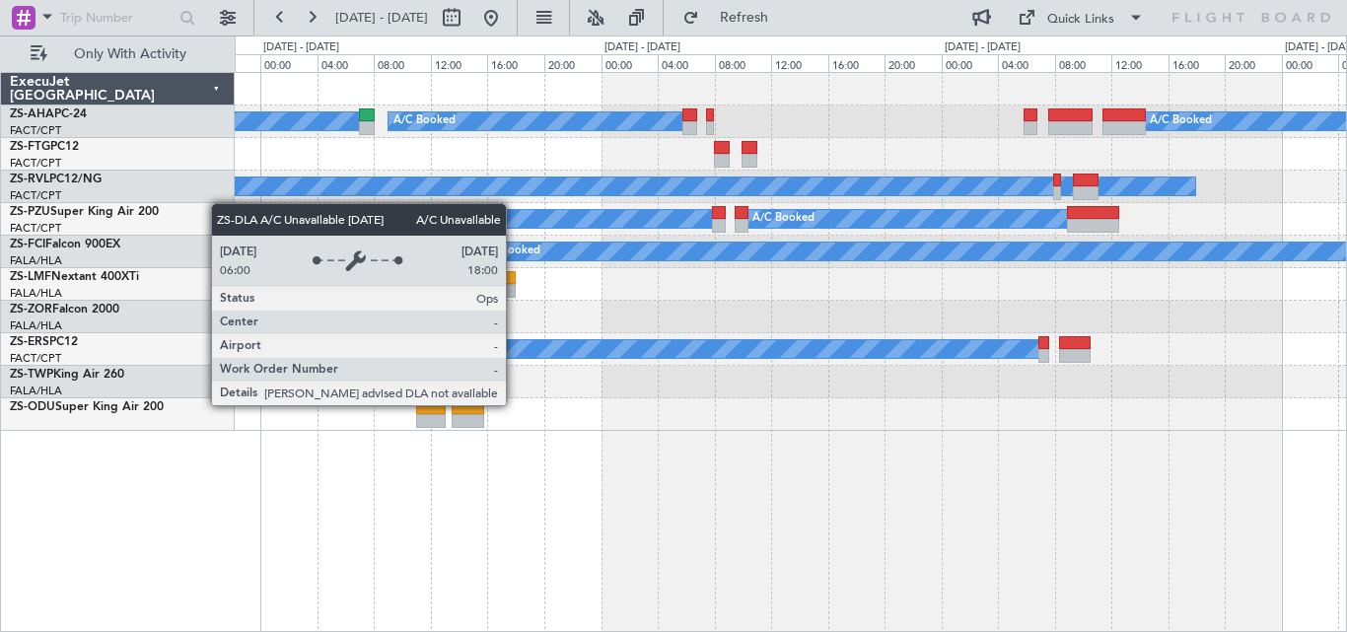
click at [657, 441] on div "A/C Booked A/C Booked A/C Booked A/C Booked A/C Unavailable A/C Booked A/C Book…" at bounding box center [791, 352] width 1113 height 560
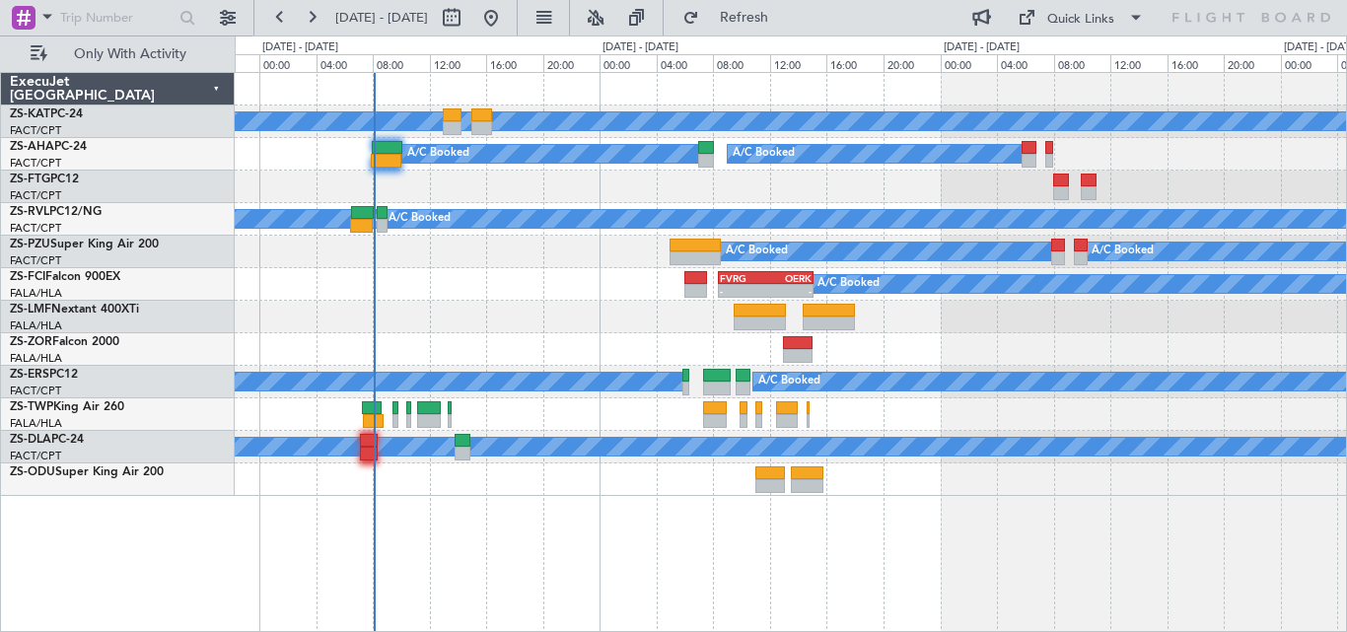
click at [596, 305] on div at bounding box center [791, 317] width 1112 height 33
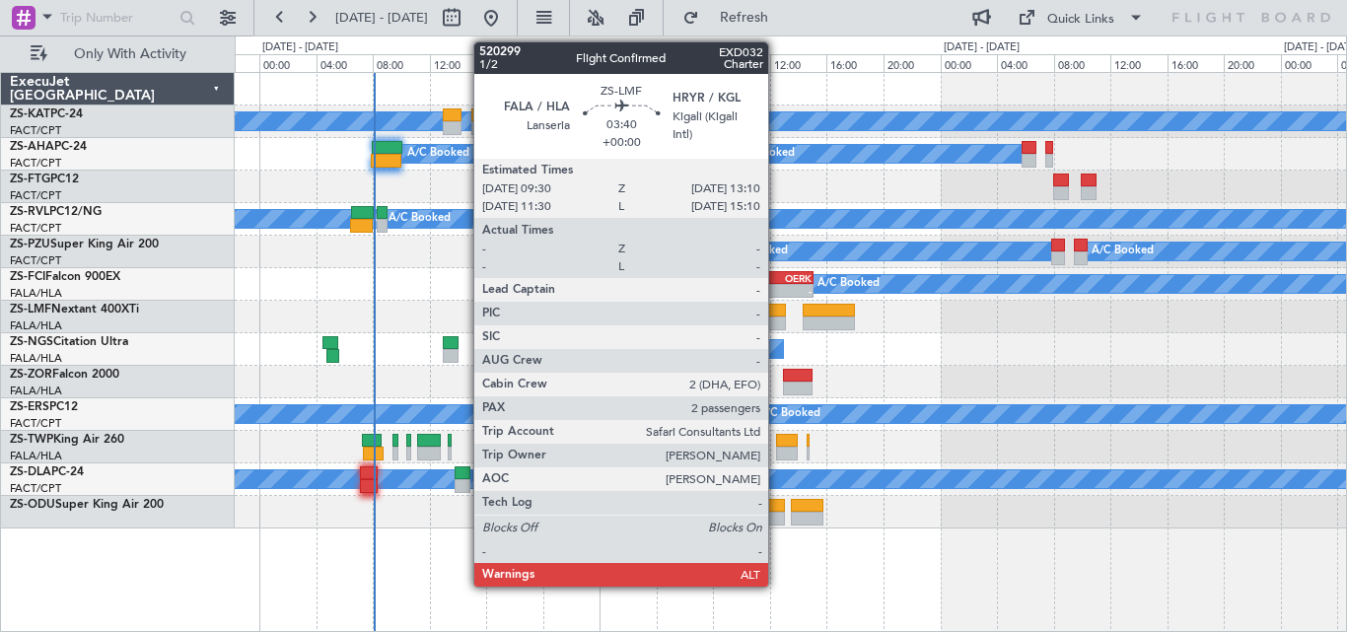
click at [777, 317] on div at bounding box center [760, 324] width 52 height 14
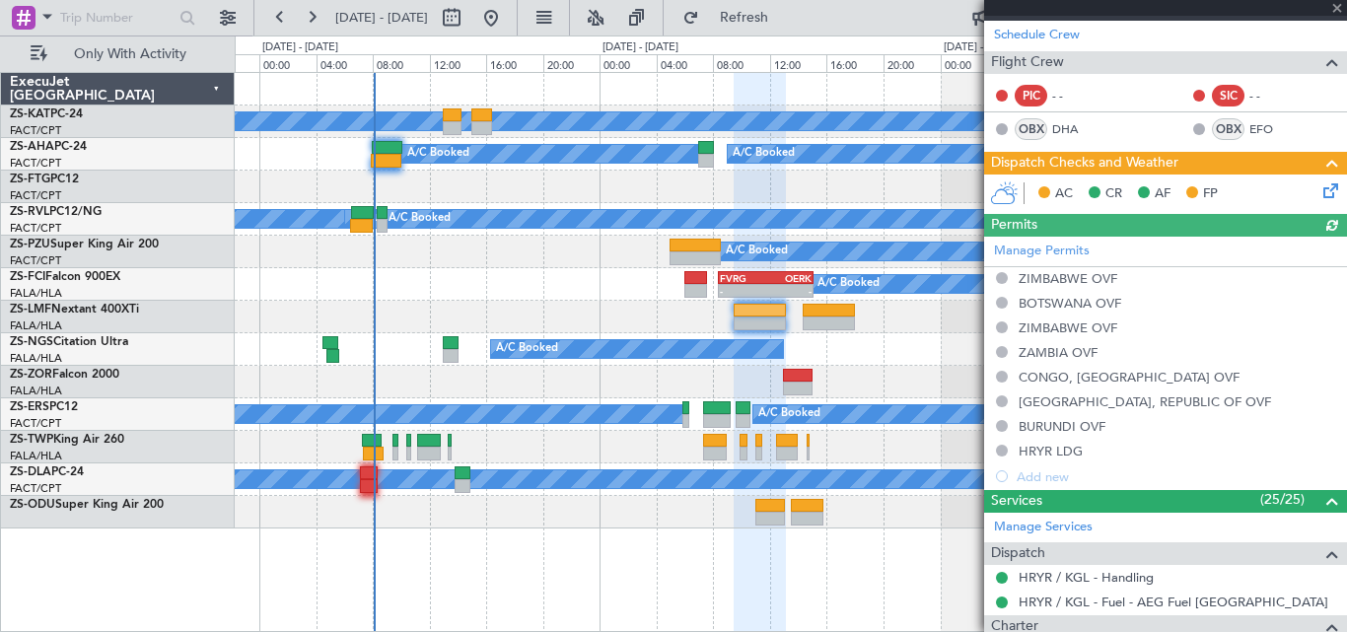
scroll to position [276, 0]
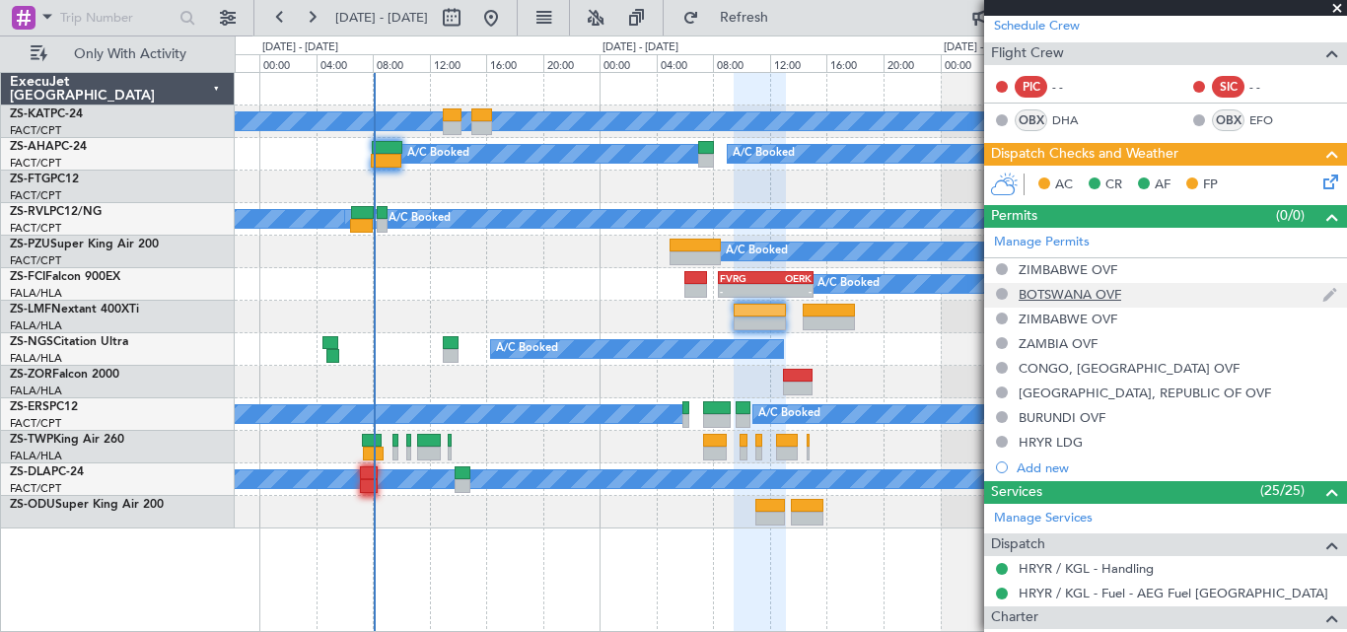
click at [1036, 293] on div "BOTSWANA OVF" at bounding box center [1070, 294] width 103 height 17
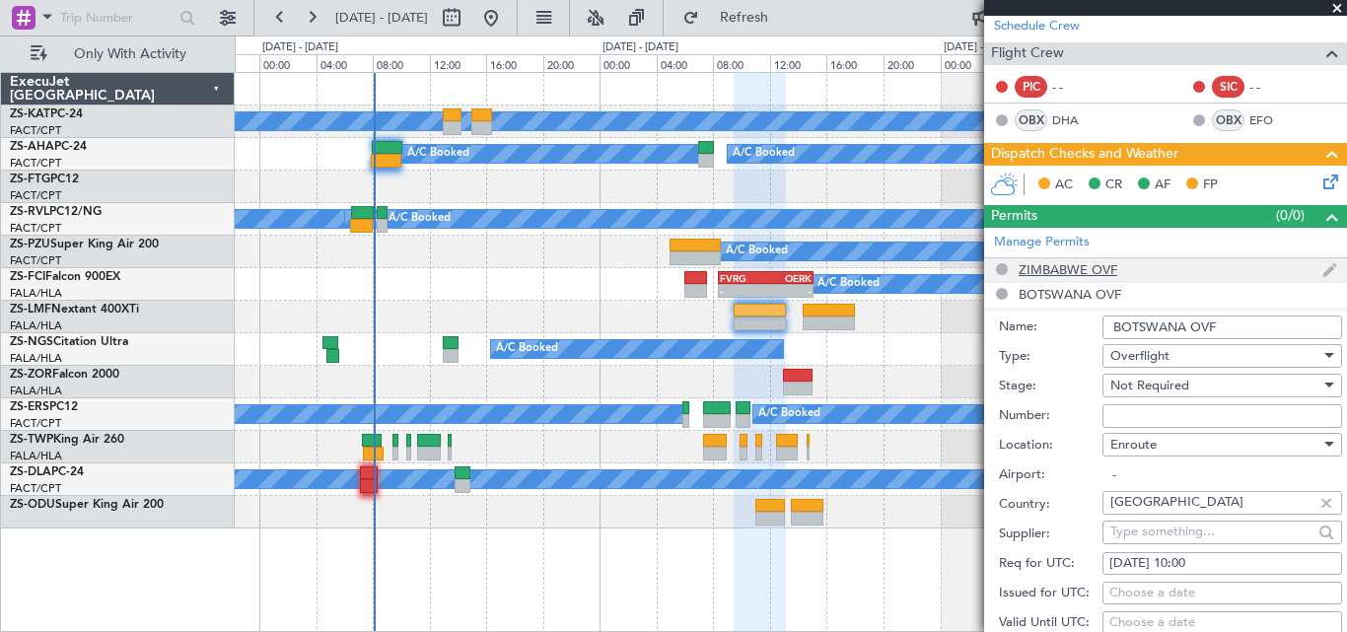
click at [1058, 264] on div "ZIMBABWE OVF" at bounding box center [1068, 269] width 99 height 17
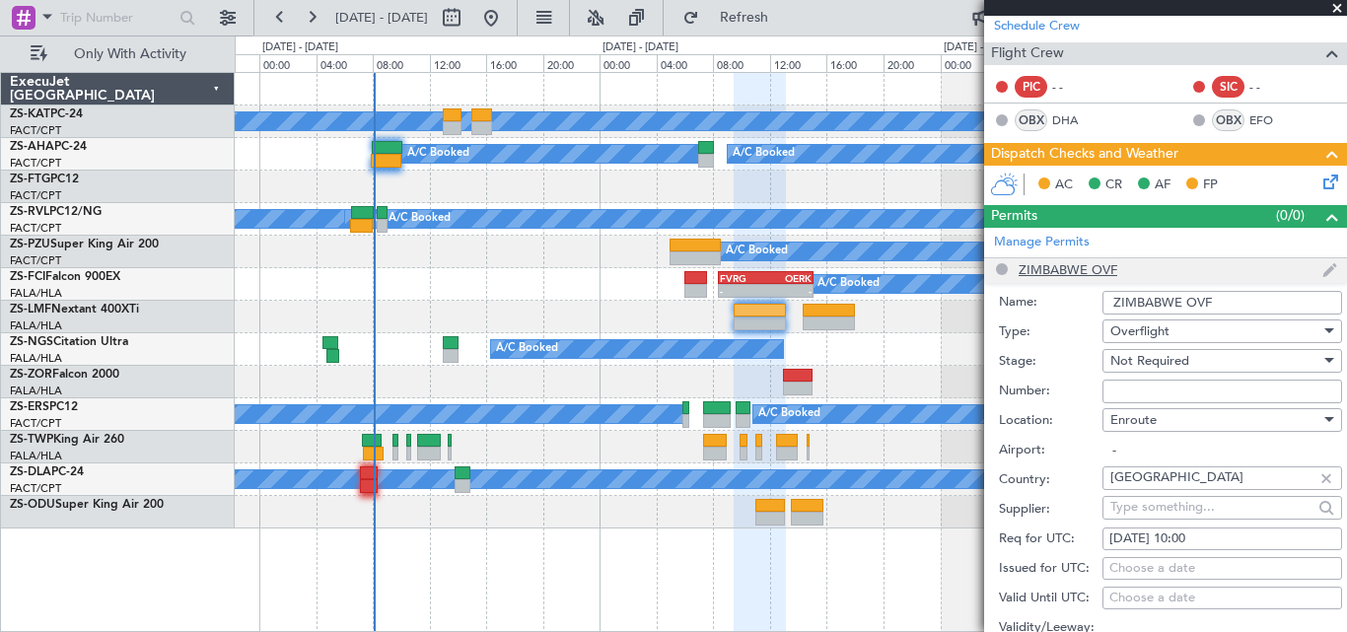
click at [1058, 264] on li "ZIMBABWE OVF Name: [GEOGRAPHIC_DATA] OVF Type: Overflight Stage: Not Required N…" at bounding box center [1165, 564] width 363 height 613
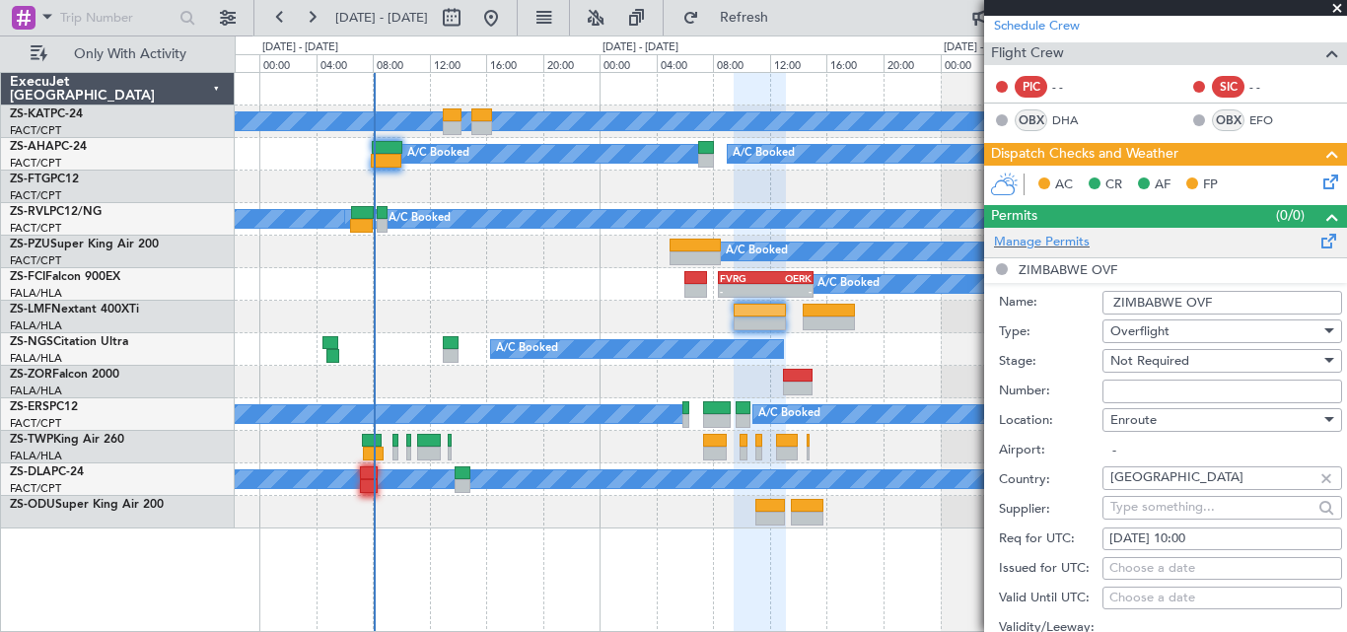
click at [1193, 238] on div "Manage Permits" at bounding box center [1165, 243] width 363 height 30
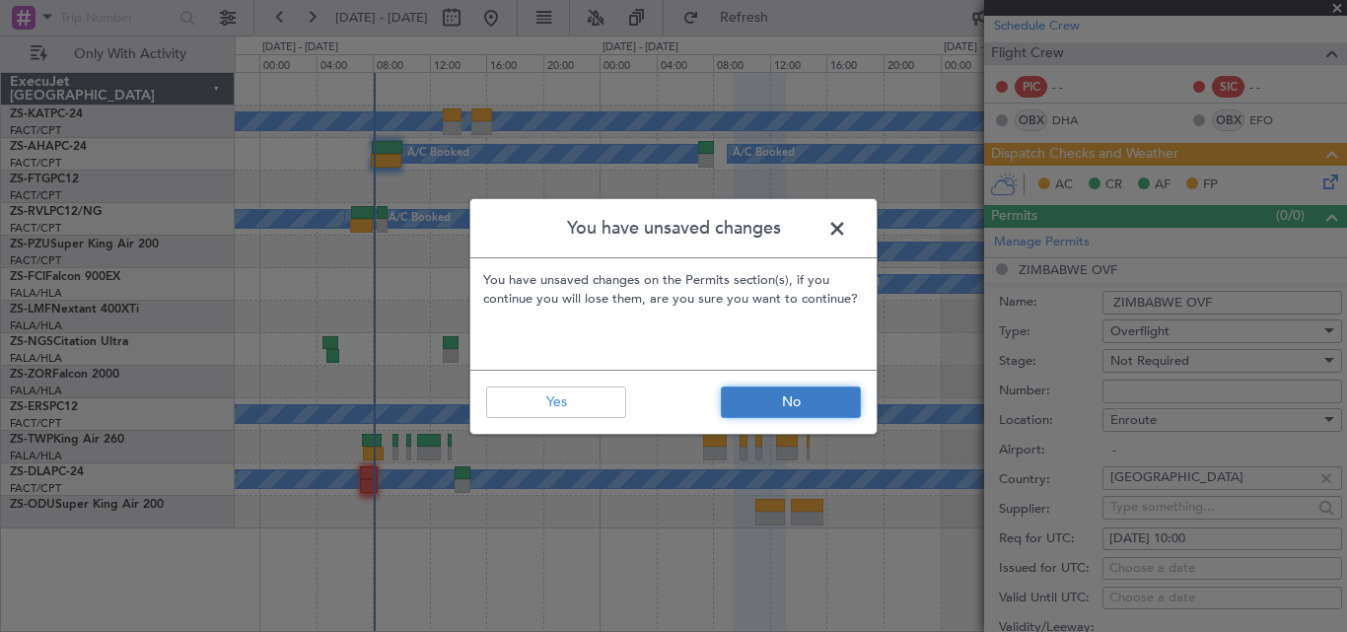
click at [807, 395] on button "No" at bounding box center [791, 403] width 140 height 32
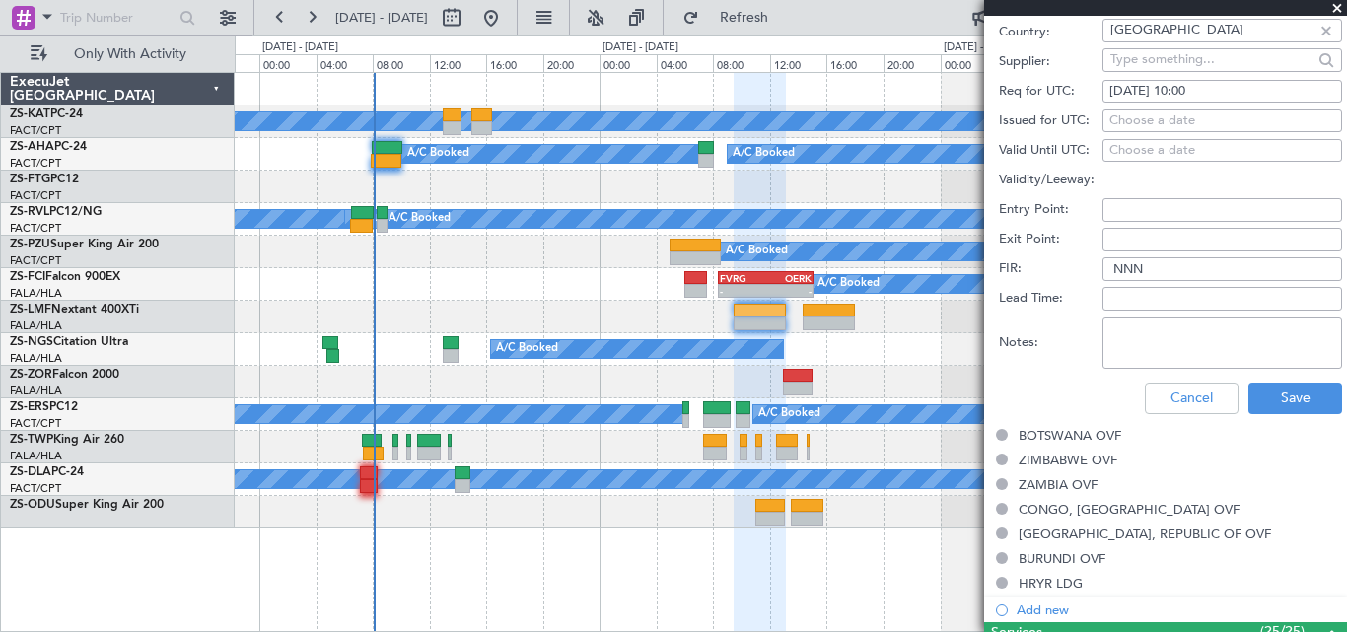
scroll to position [769, 0]
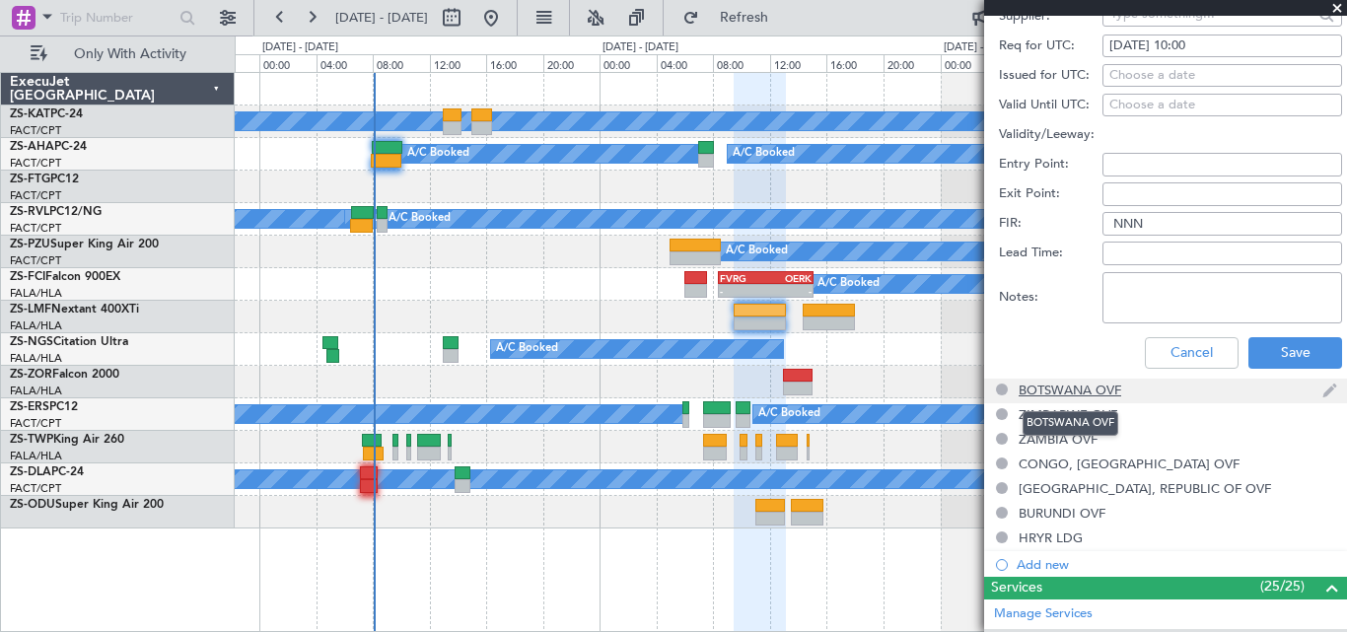
click at [1069, 393] on div "BOTSWANA OVF" at bounding box center [1070, 390] width 103 height 17
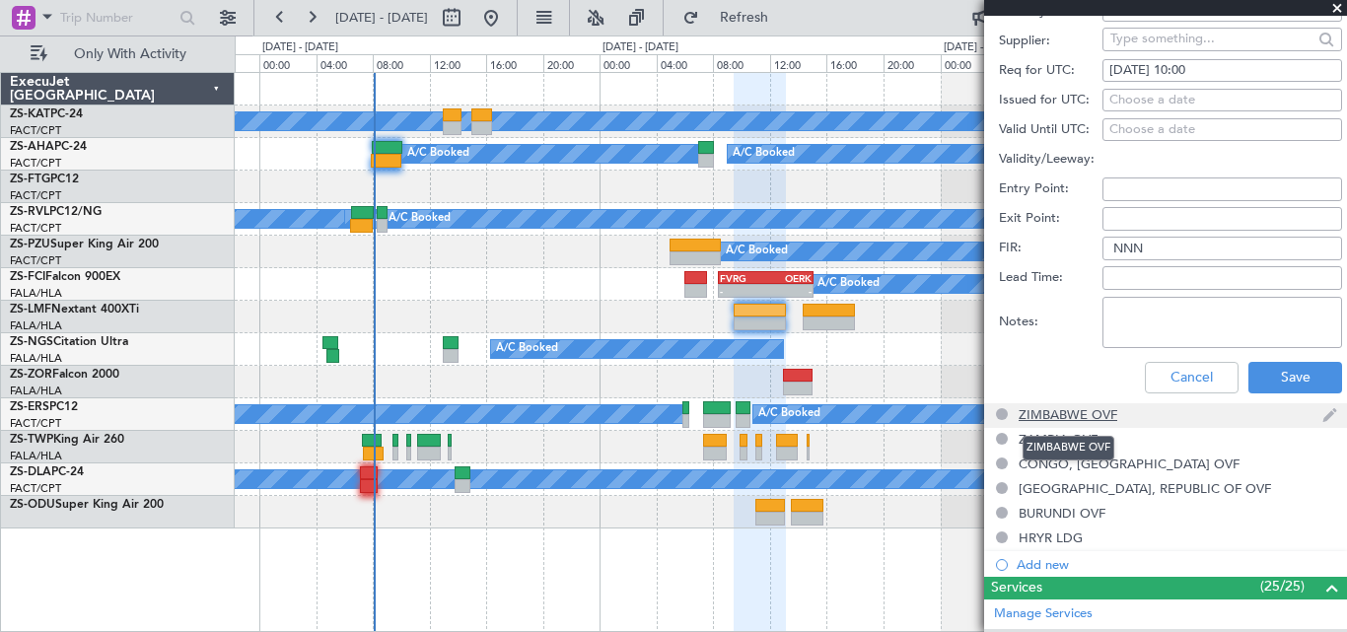
click at [1072, 407] on div "ZIMBABWE OVF" at bounding box center [1068, 414] width 99 height 17
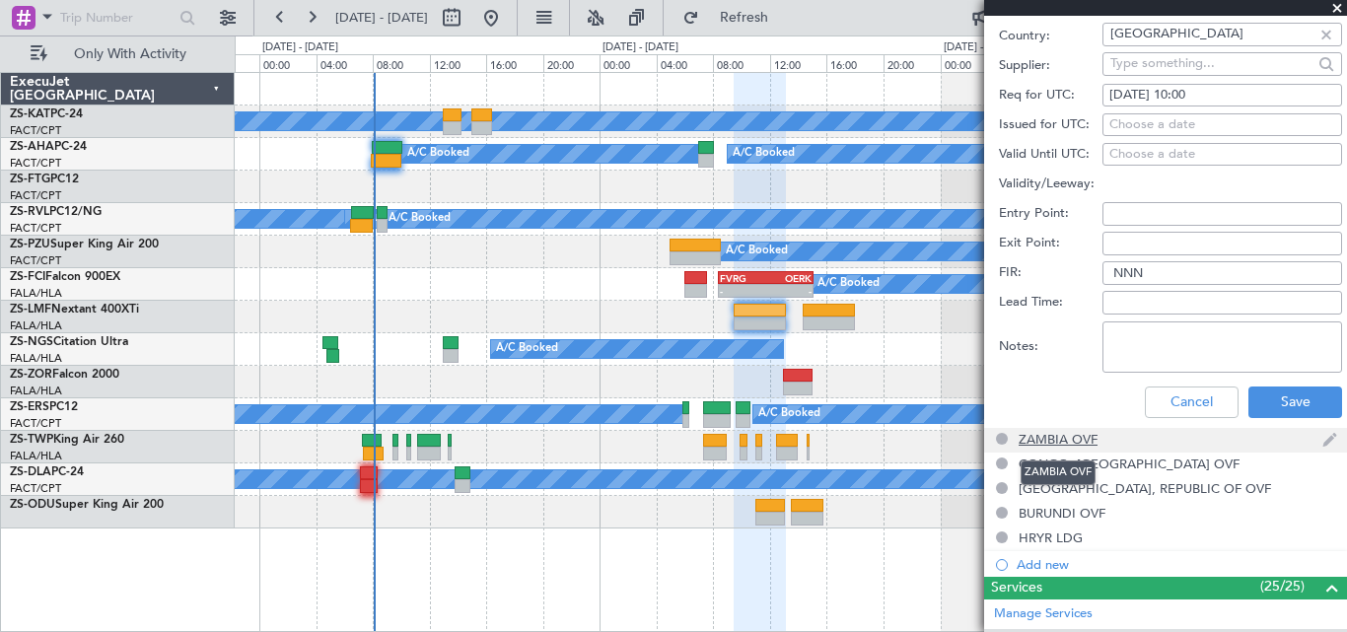
click at [1087, 440] on div "ZAMBIA OVF" at bounding box center [1058, 439] width 79 height 17
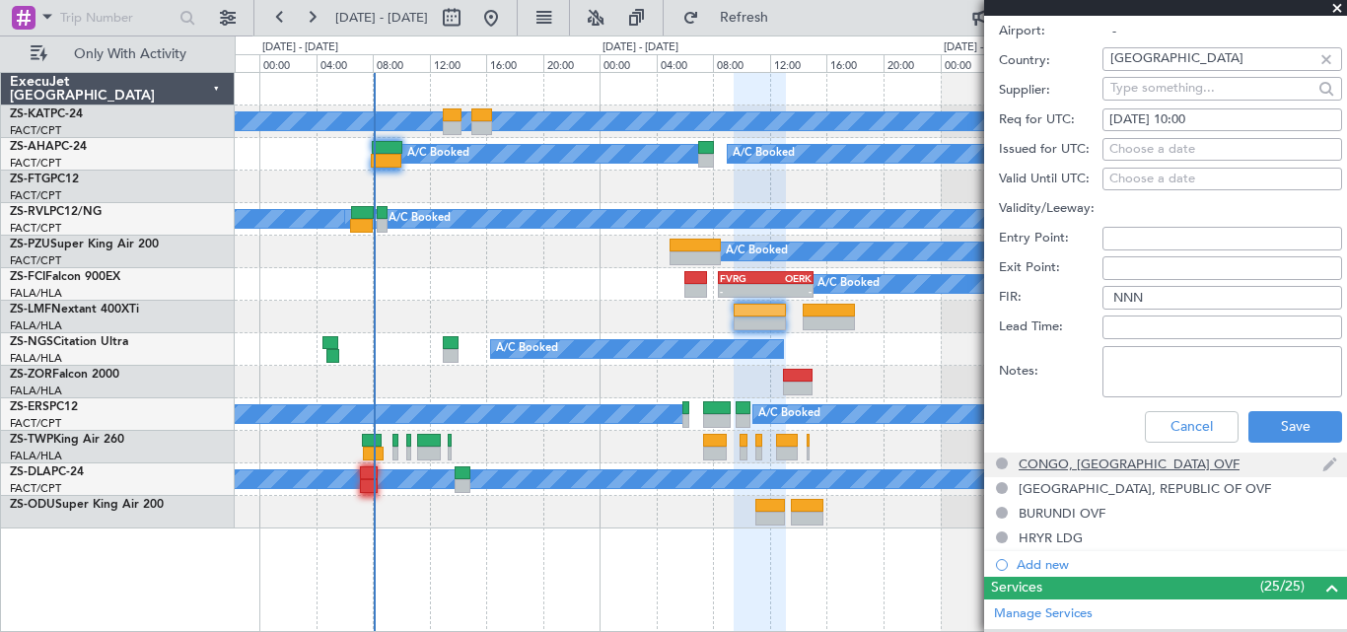
click at [1087, 457] on div "CONGO, [GEOGRAPHIC_DATA] OVF" at bounding box center [1129, 464] width 221 height 17
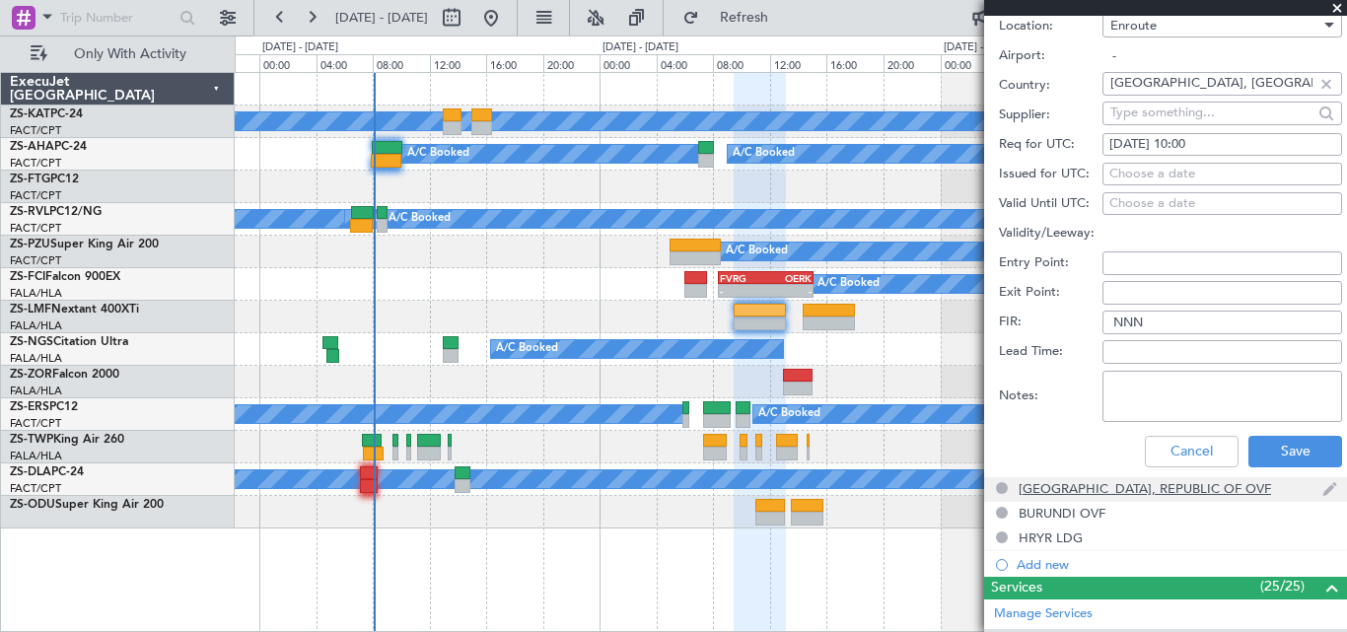
click at [1086, 487] on div "[GEOGRAPHIC_DATA], REPUBLIC OF OVF" at bounding box center [1145, 488] width 252 height 17
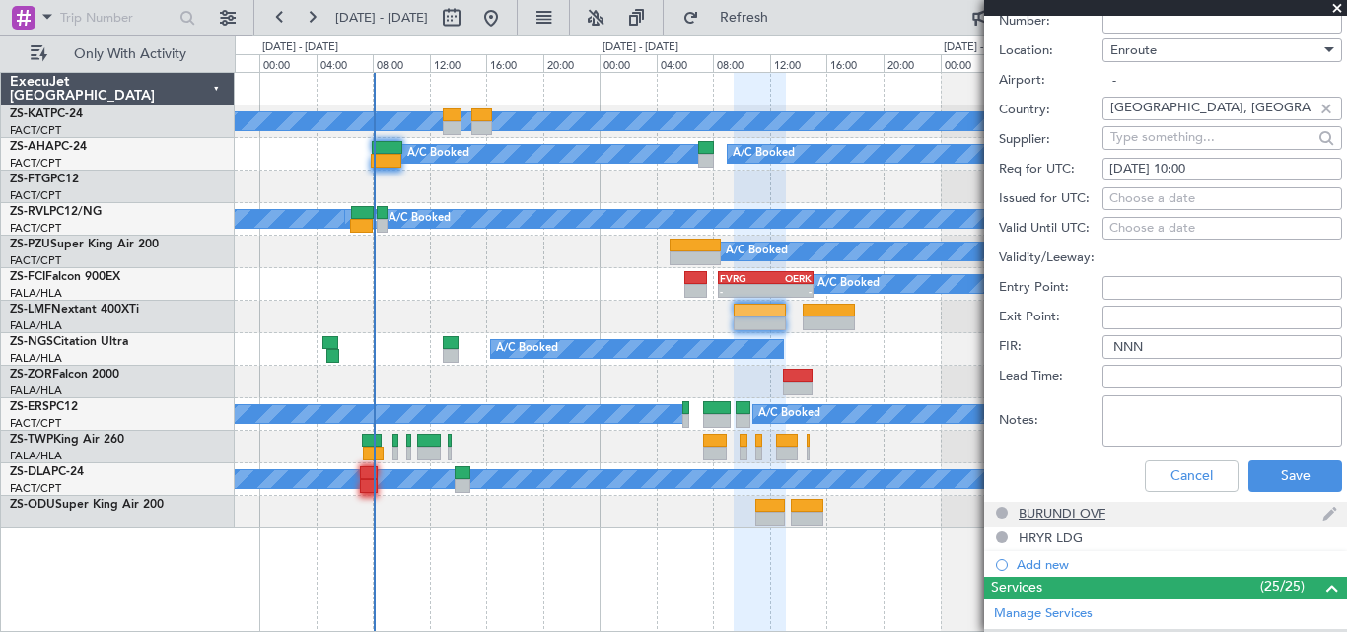
click at [1081, 511] on div "BURUNDI OVF" at bounding box center [1062, 513] width 87 height 17
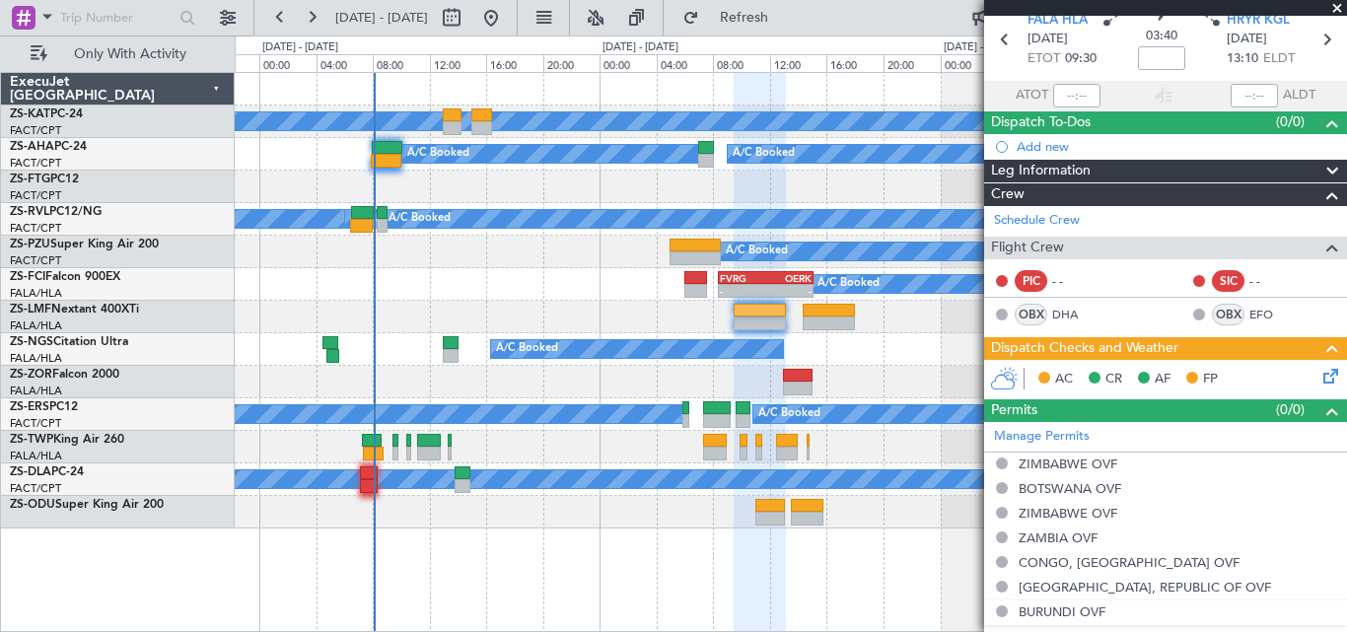
scroll to position [0, 0]
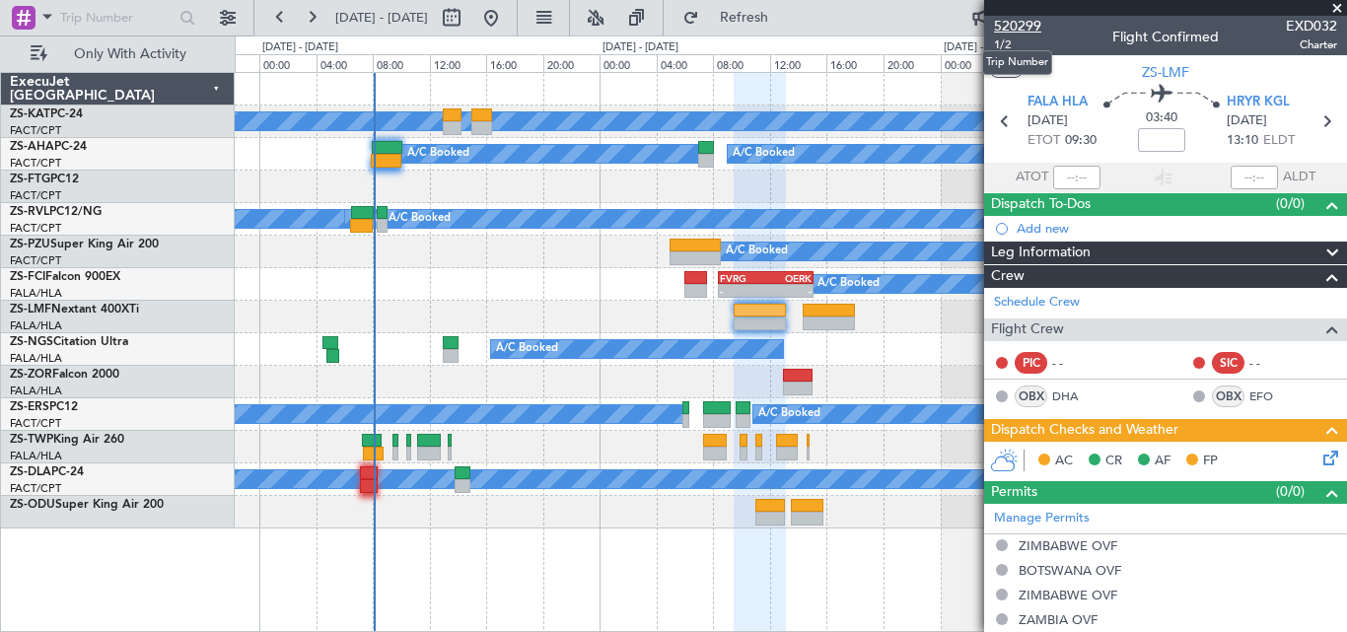
click at [1012, 29] on span "520299" at bounding box center [1017, 26] width 47 height 21
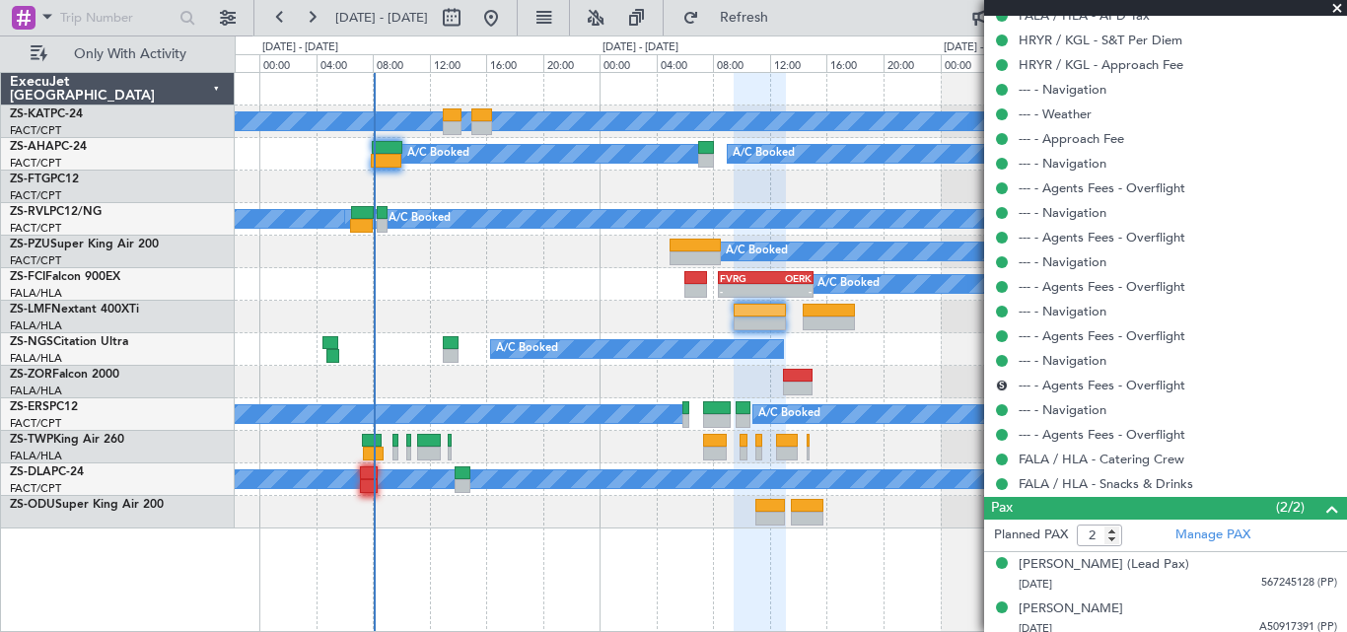
scroll to position [1598, 0]
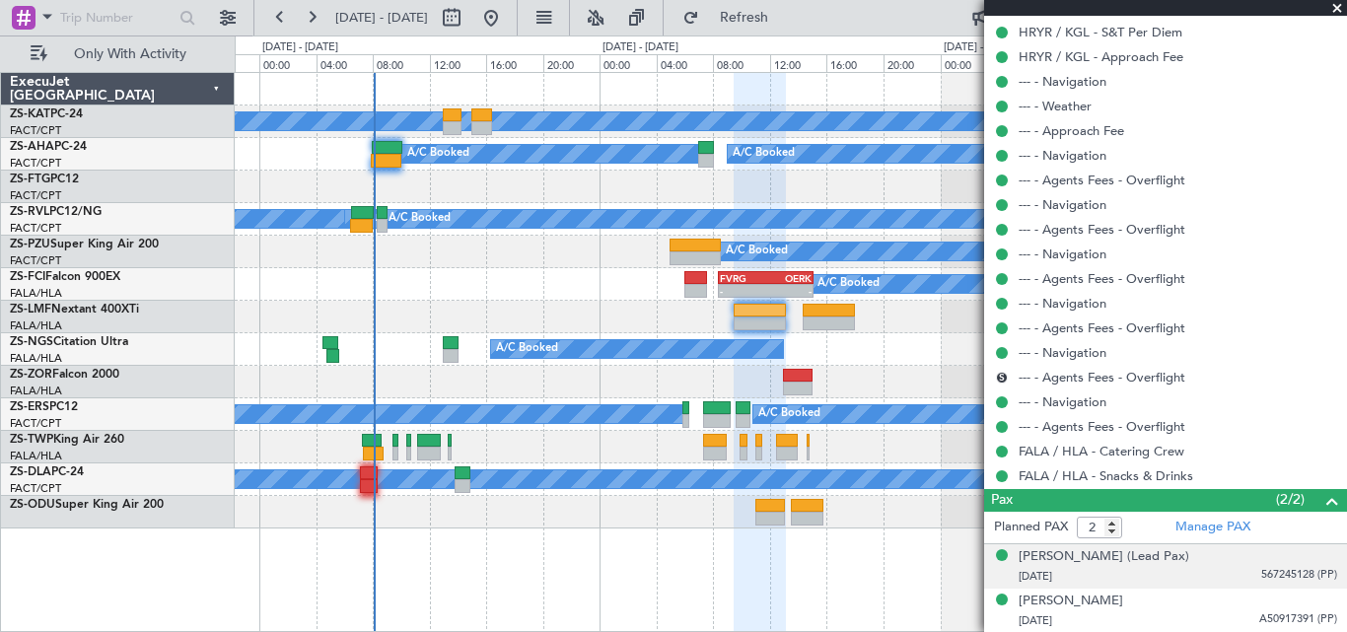
click at [1068, 567] on div "[DATE] 567245128 (PP)" at bounding box center [1178, 577] width 319 height 20
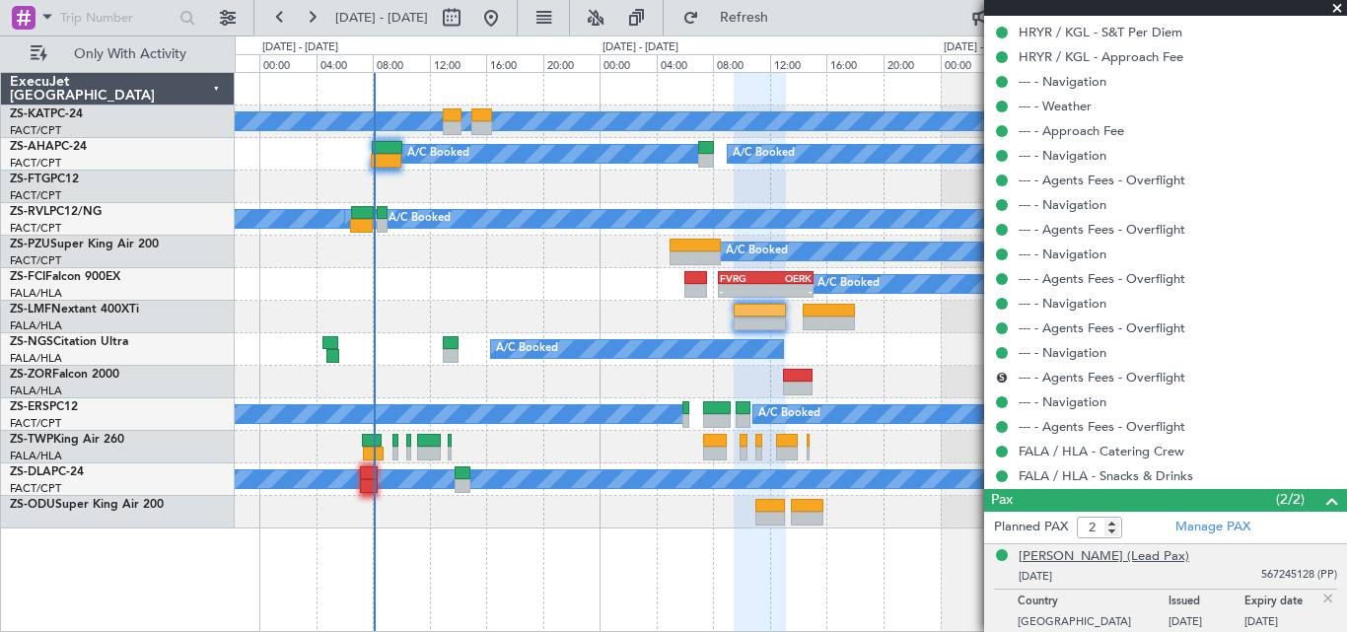
drag, startPoint x: 1072, startPoint y: 555, endPoint x: 1091, endPoint y: 563, distance: 20.3
click at [1085, 560] on div "[PERSON_NAME] (Lead Pax)" at bounding box center [1104, 557] width 171 height 20
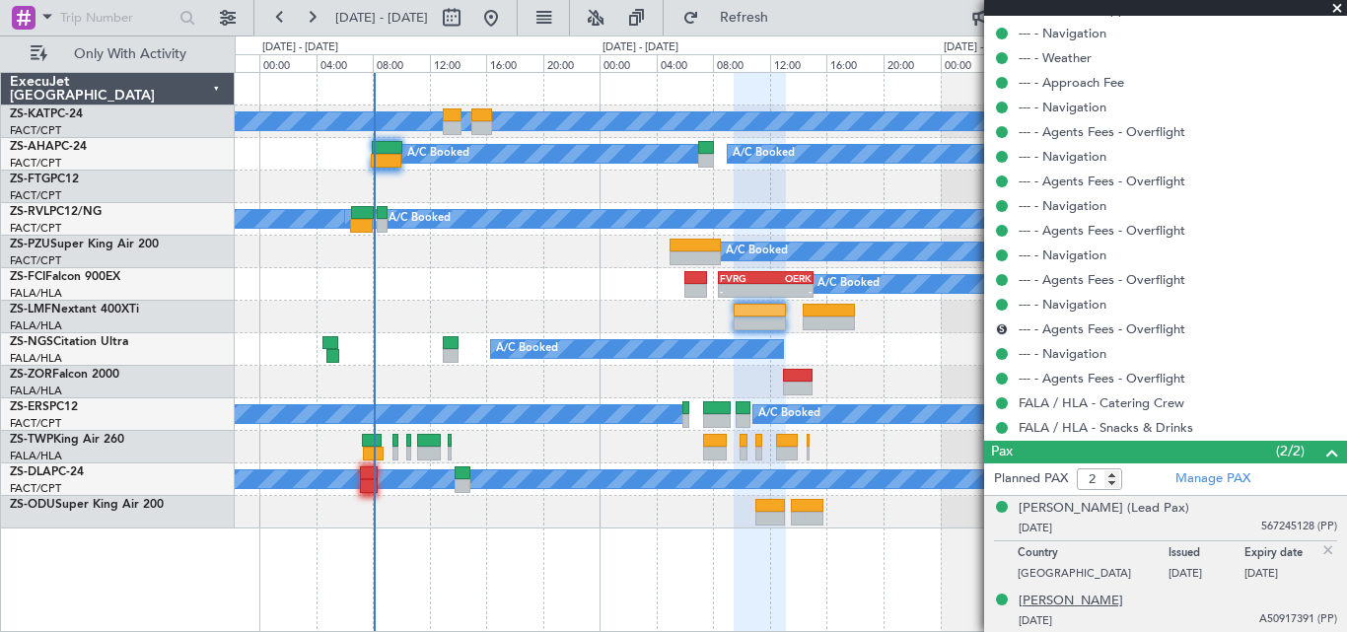
click at [1116, 601] on div "[PERSON_NAME]" at bounding box center [1071, 602] width 105 height 20
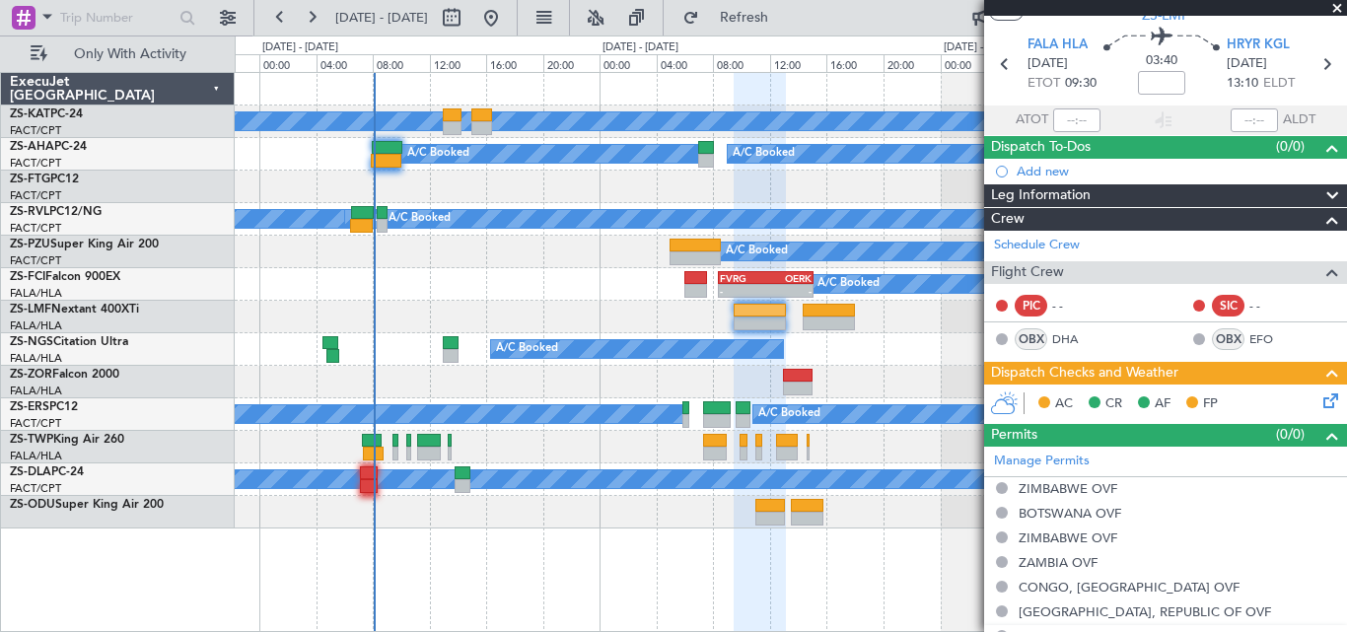
scroll to position [0, 0]
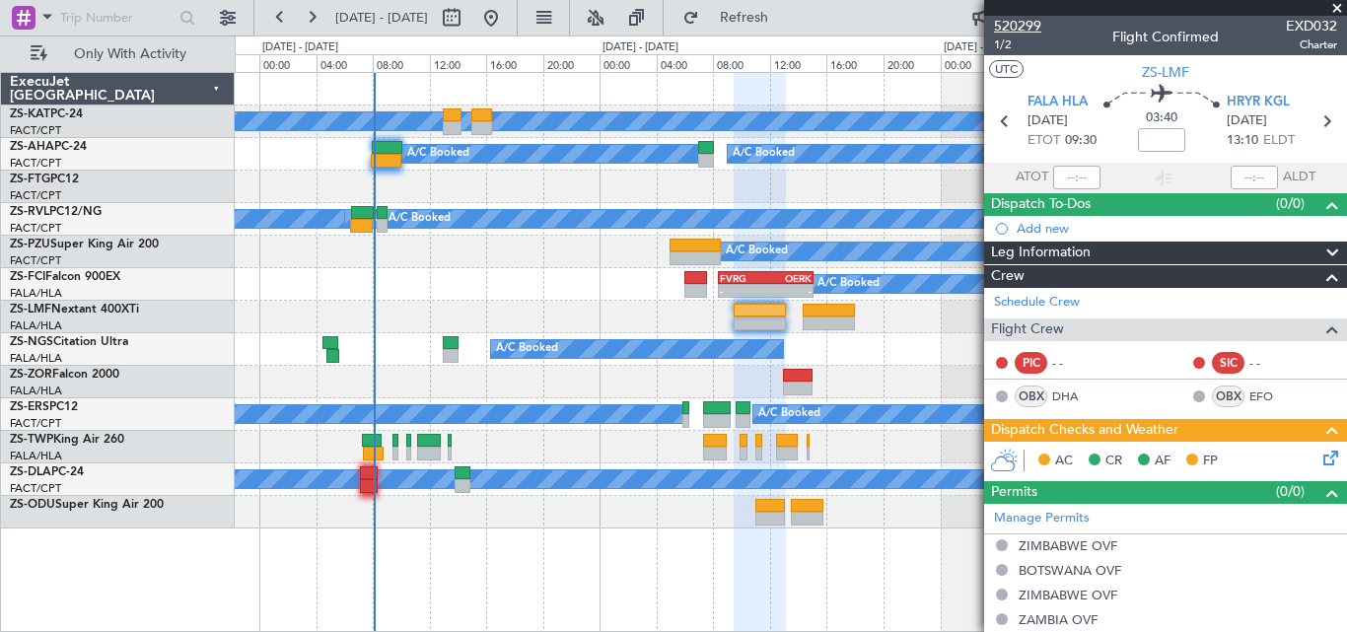
click at [1035, 21] on span "520299" at bounding box center [1017, 26] width 47 height 21
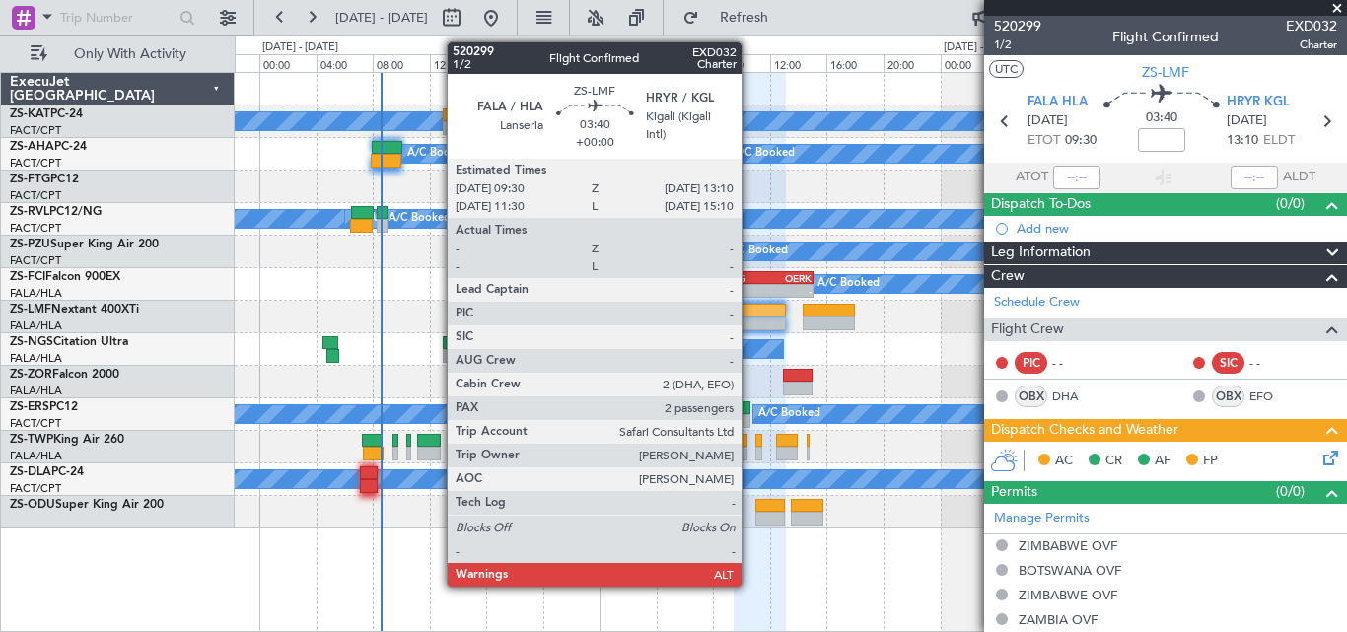
click at [751, 315] on div at bounding box center [760, 311] width 52 height 14
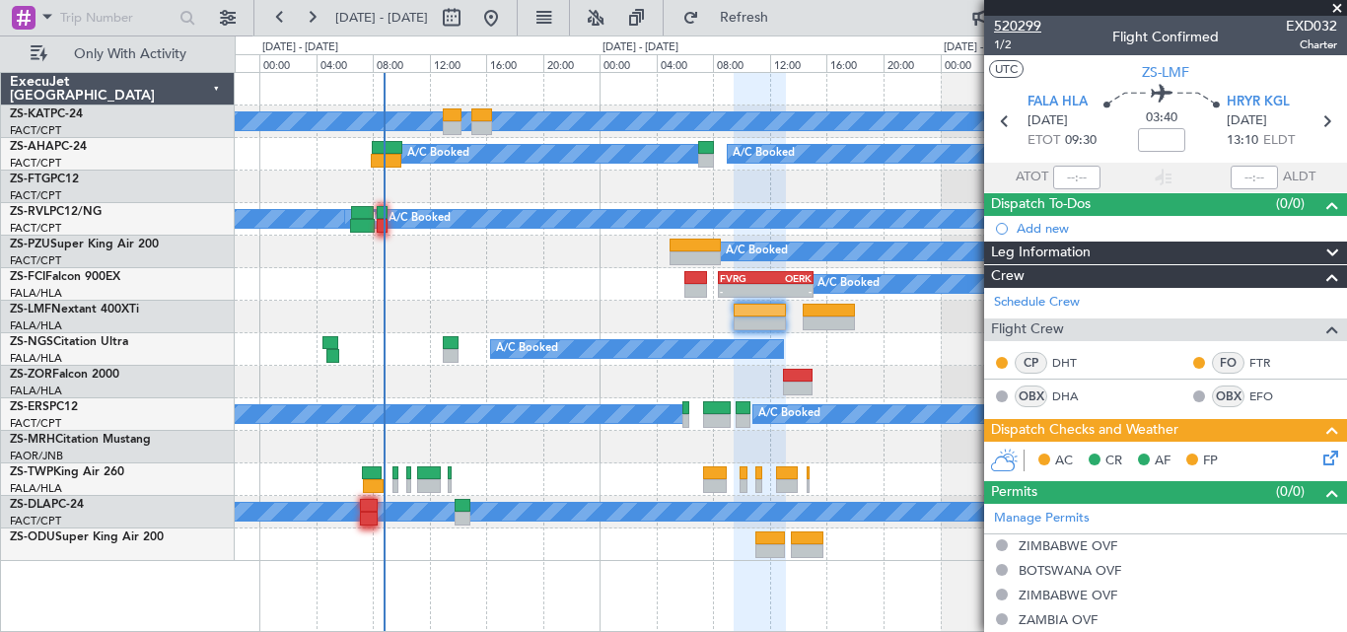
click at [1011, 17] on span "520299" at bounding box center [1017, 26] width 47 height 21
